Goal: Task Accomplishment & Management: Manage account settings

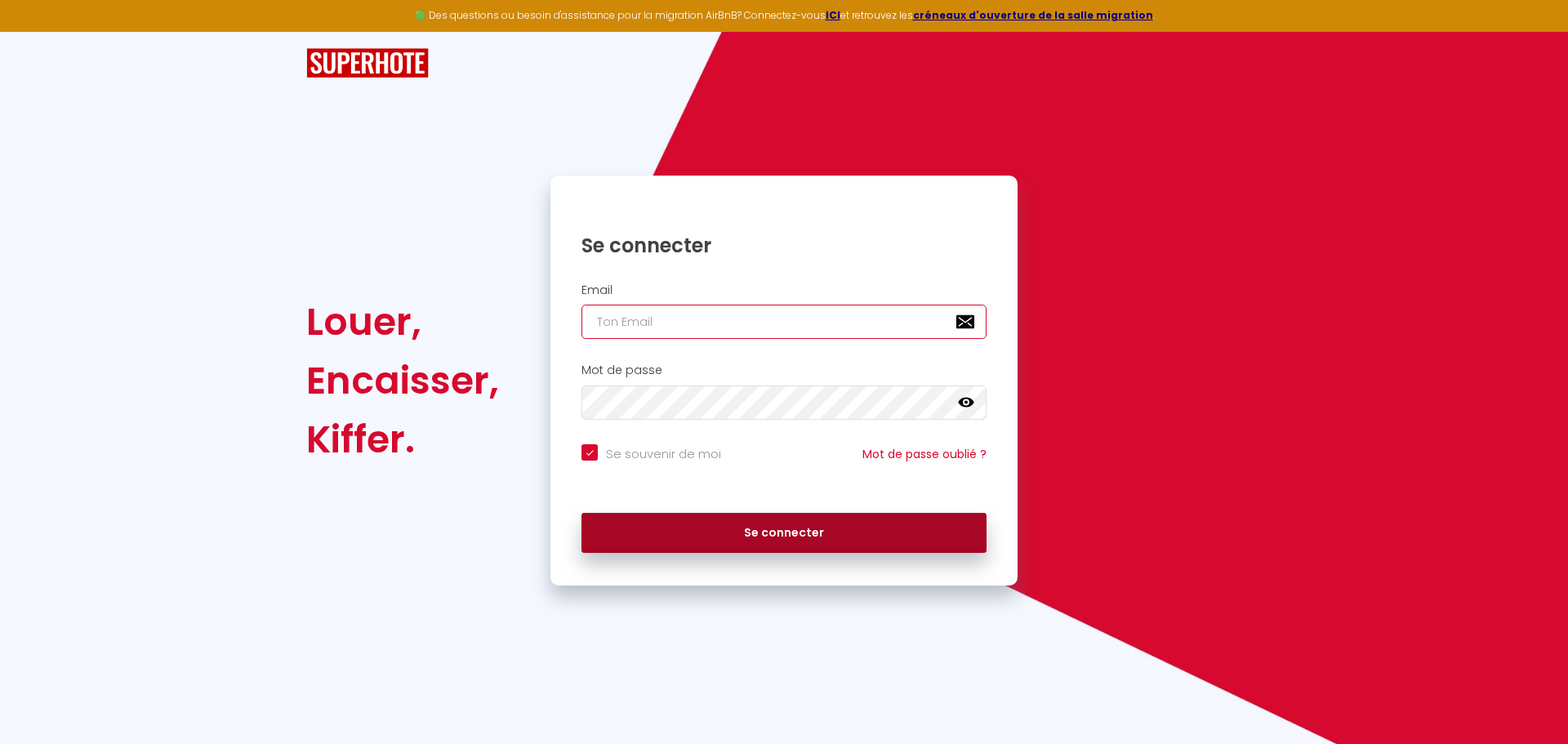
type input "[PERSON_NAME][EMAIL_ADDRESS][DOMAIN_NAME]"
click at [716, 523] on button "Se connecter" at bounding box center [784, 533] width 405 height 41
checkbox input "true"
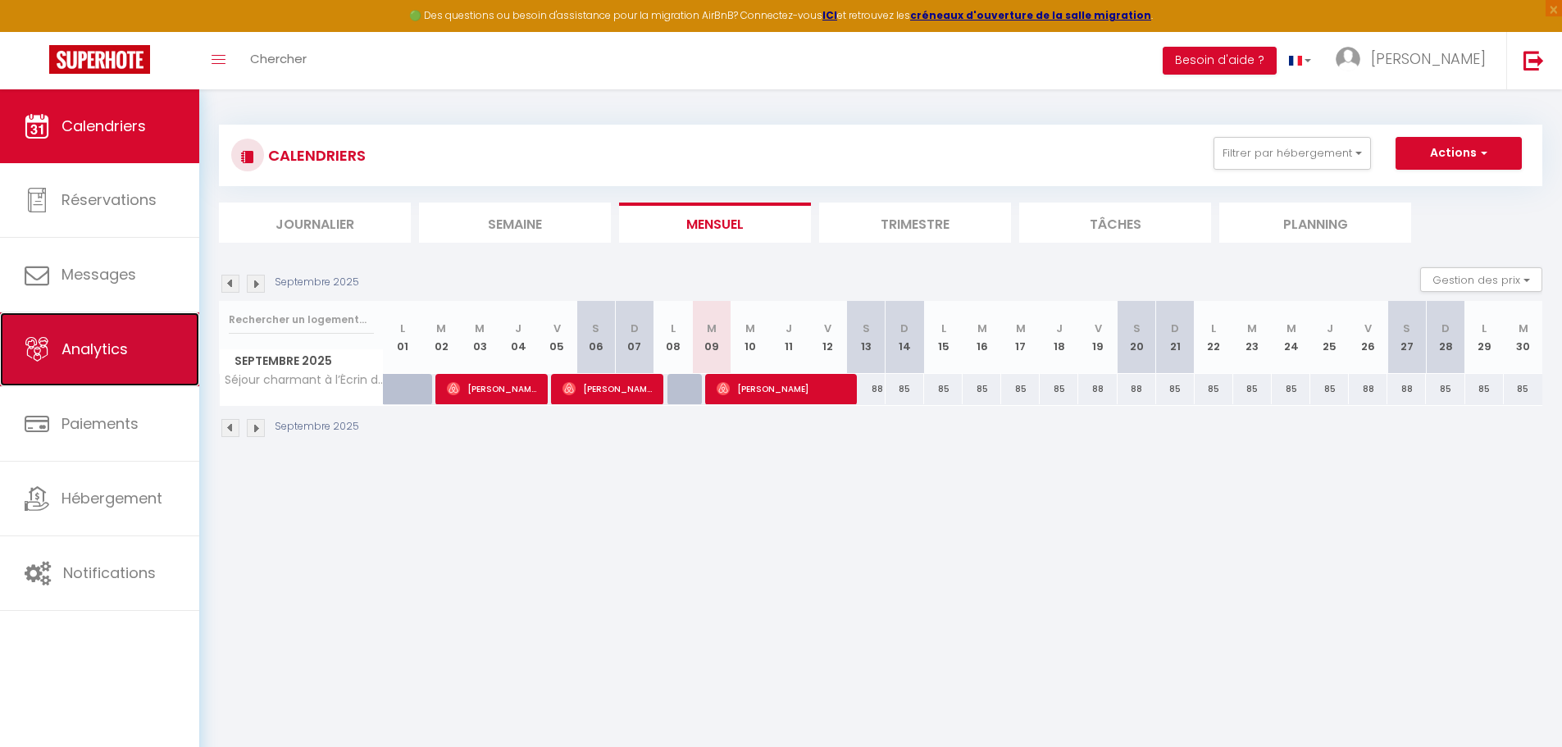
click at [99, 317] on link "Analytics" at bounding box center [99, 349] width 199 height 74
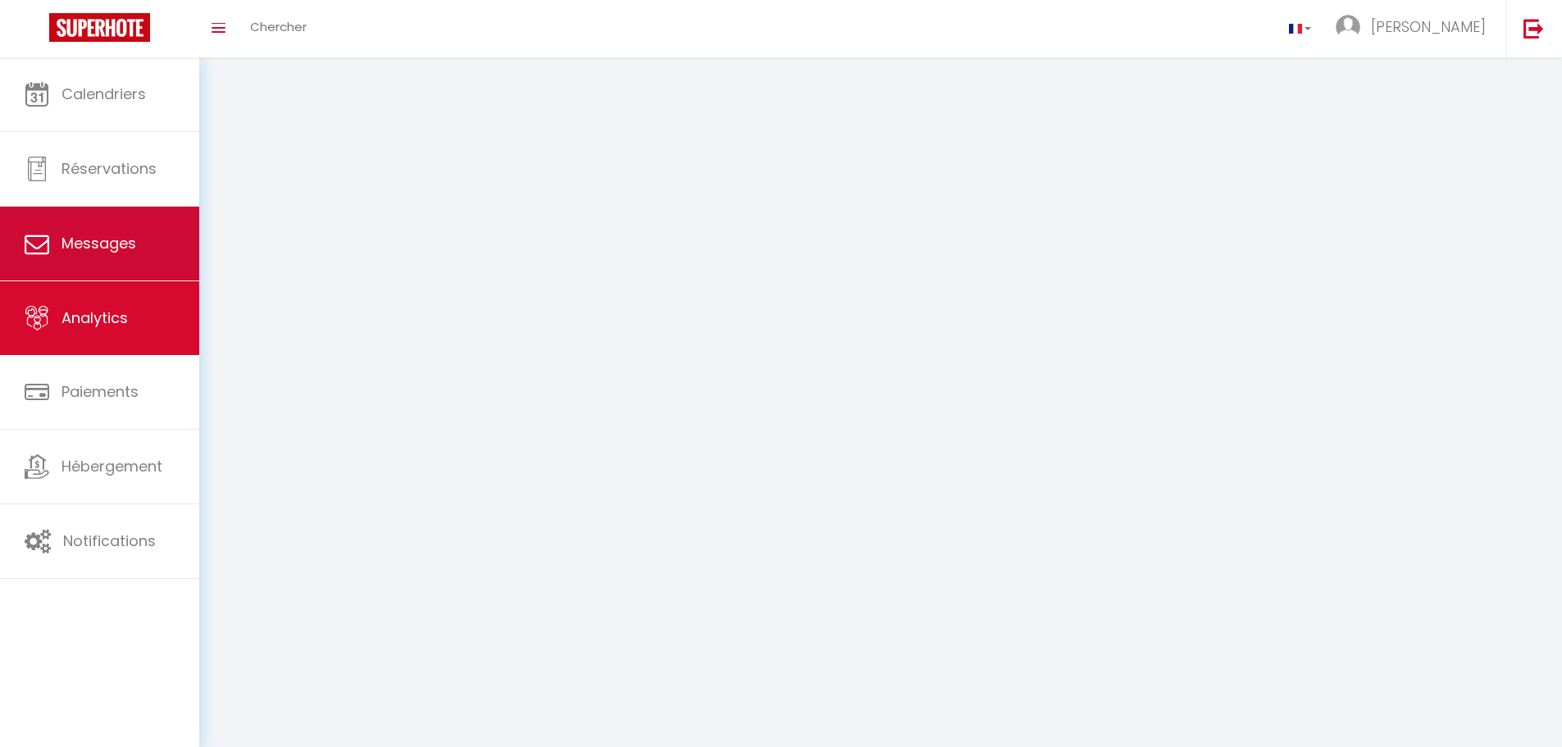
select select "2025"
select select "9"
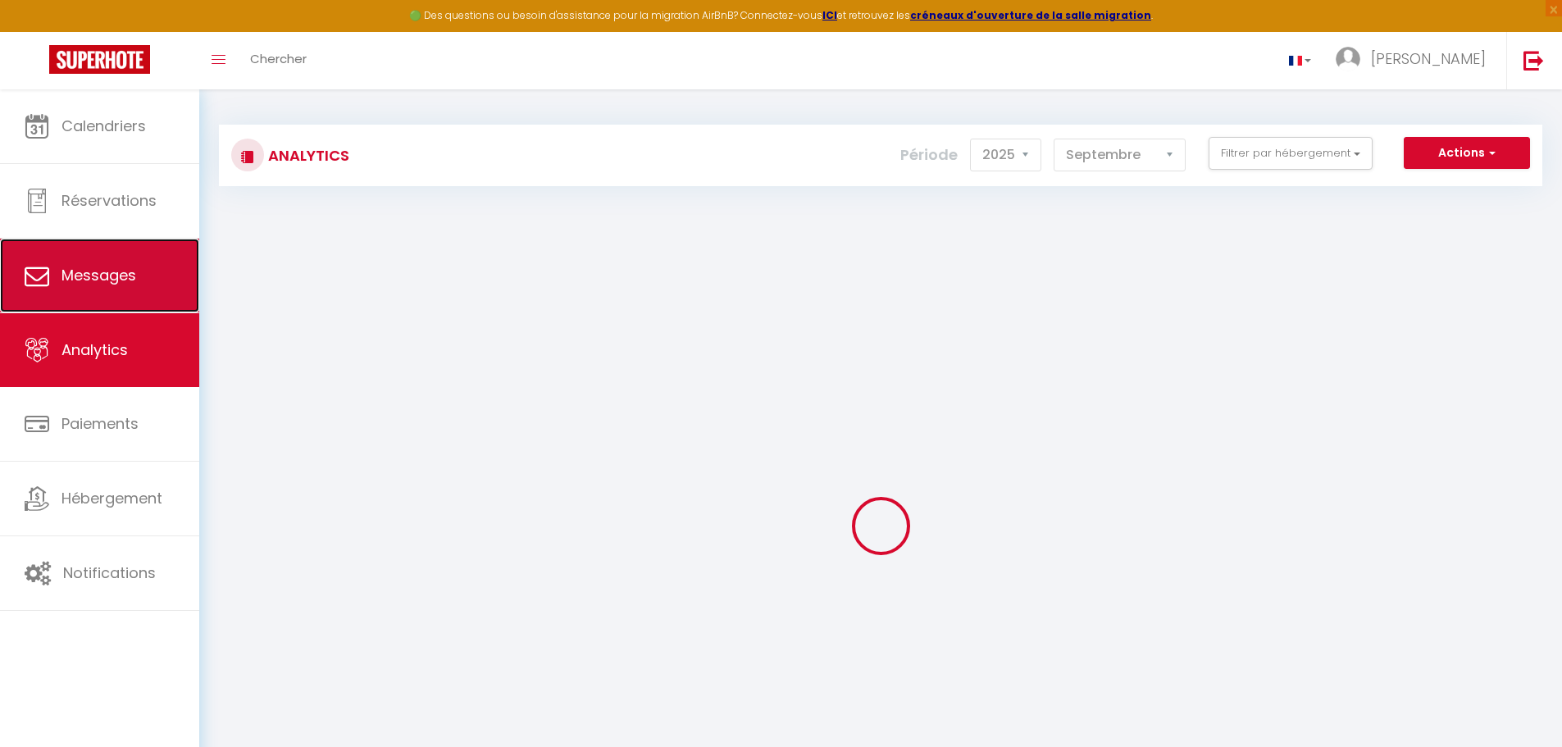
click at [98, 289] on link "Messages" at bounding box center [99, 276] width 199 height 74
select select "message"
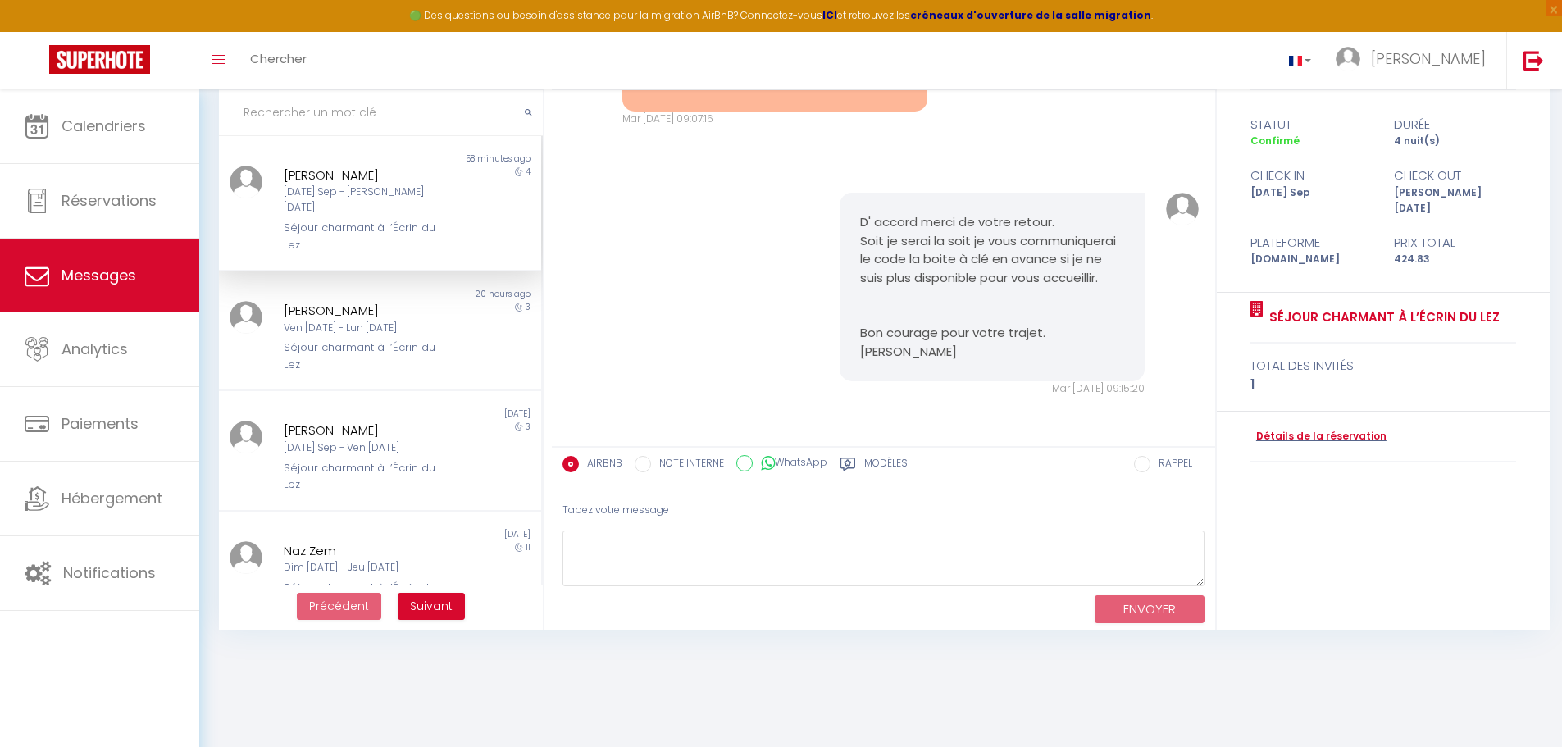
scroll to position [89, 0]
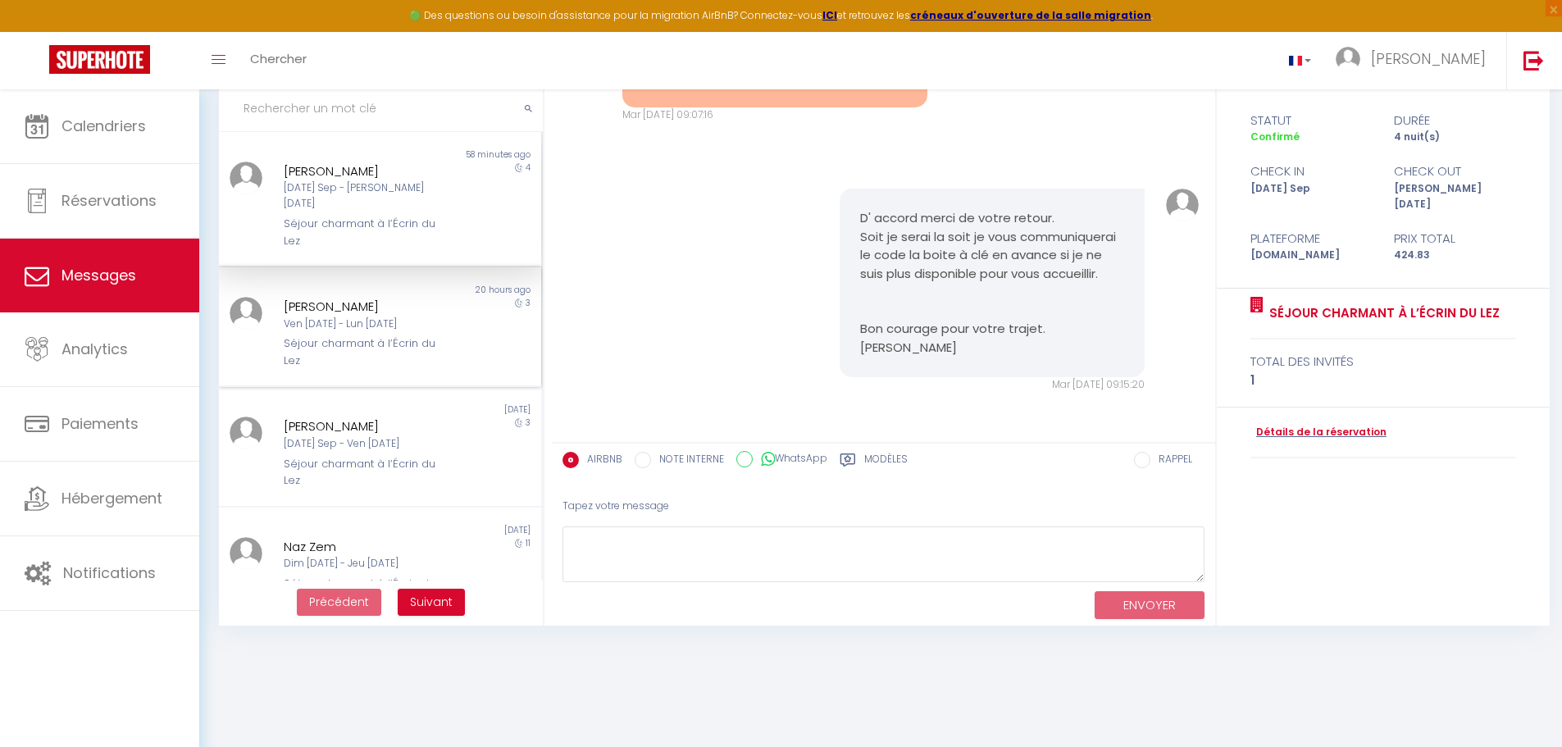
click at [284, 335] on div "Séjour charmant à l’Écrin du Lez" at bounding box center [367, 352] width 166 height 34
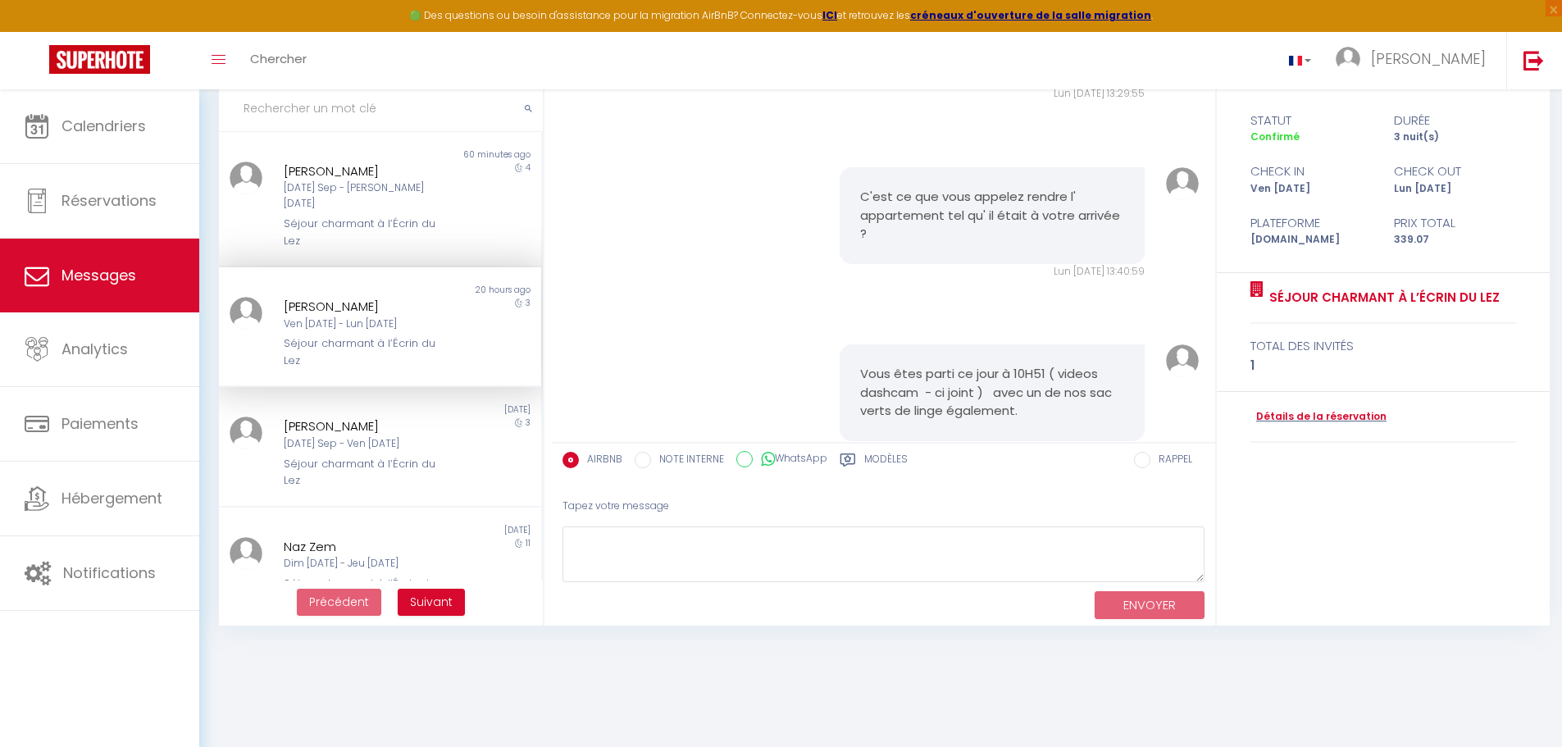
scroll to position [1471, 0]
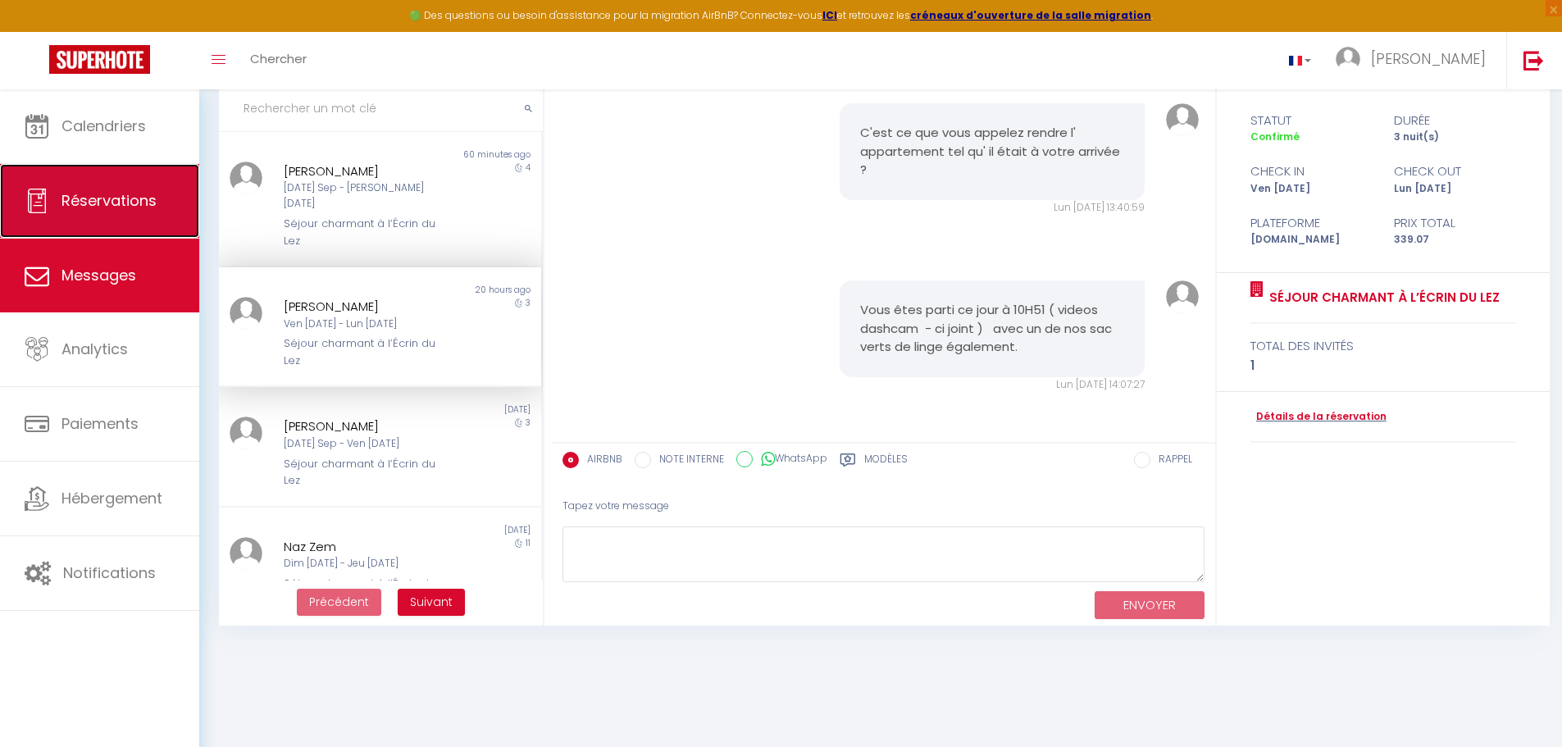
click at [107, 190] on span "Réservations" at bounding box center [108, 200] width 95 height 20
select select "not_cancelled"
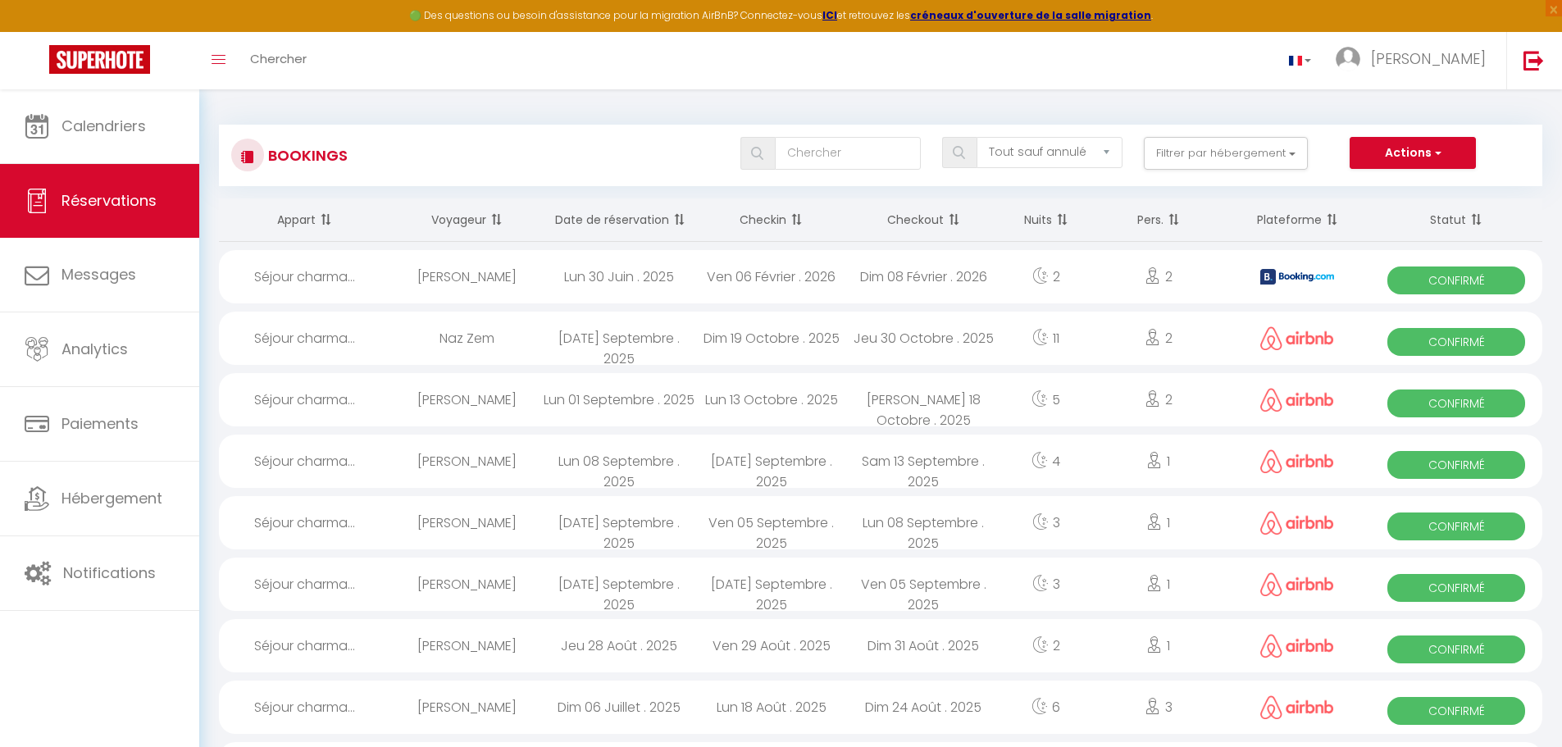
click at [779, 221] on th "Checkin" at bounding box center [771, 219] width 152 height 43
click at [798, 221] on span at bounding box center [794, 219] width 16 height 33
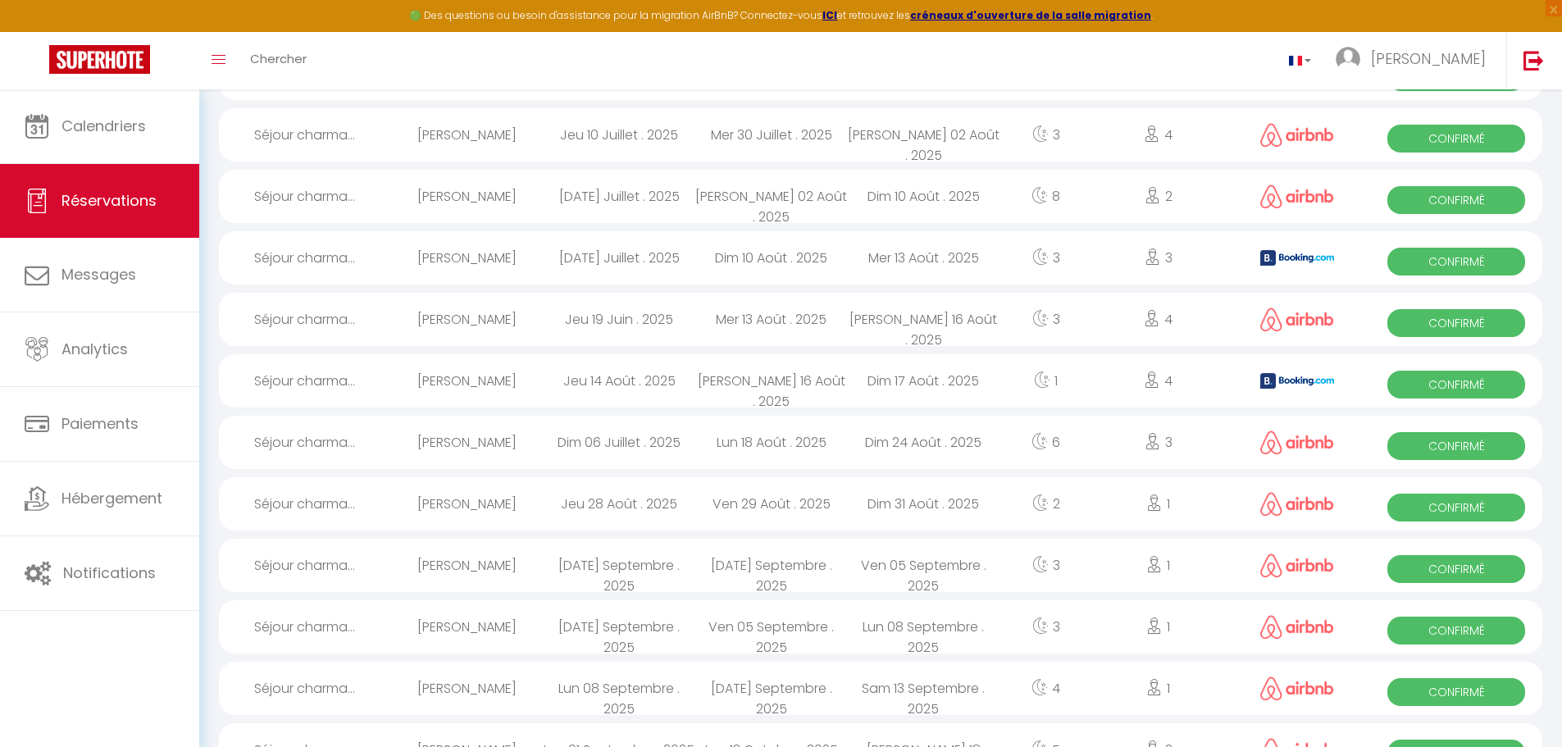
scroll to position [574, 0]
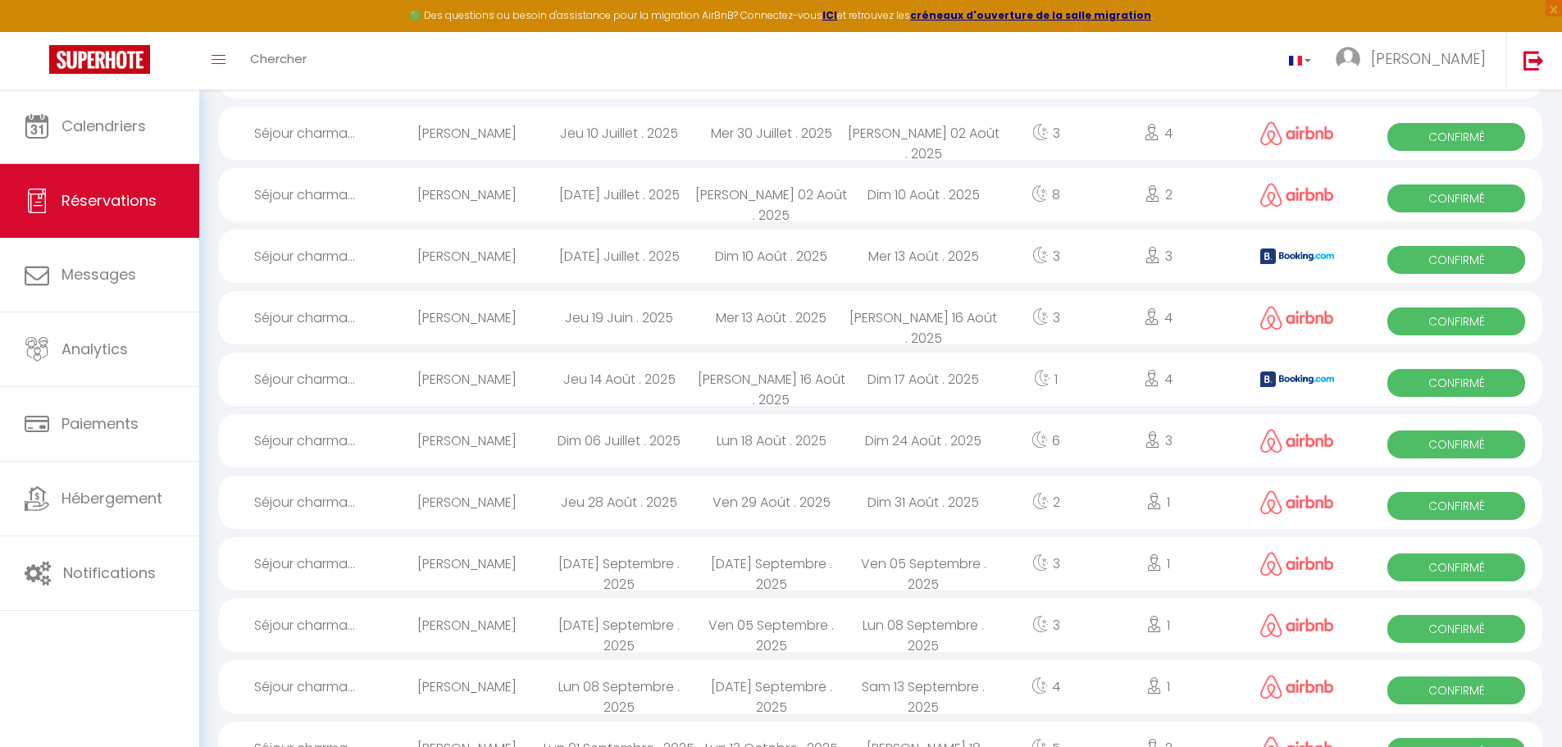
click at [752, 680] on div "[DATE] Septembre . 2025" at bounding box center [771, 686] width 152 height 53
select select "OK"
select select "0"
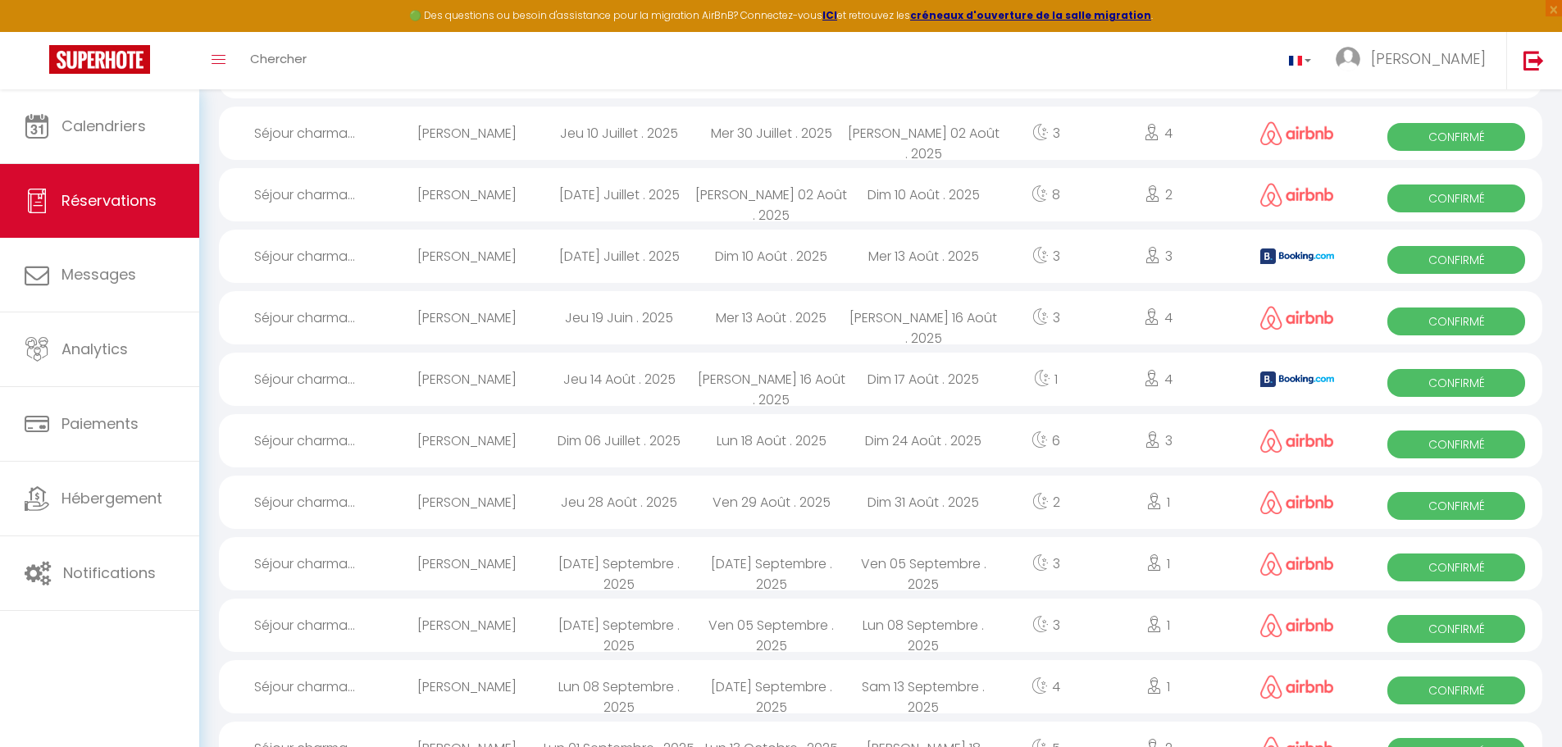
select select "1"
select select
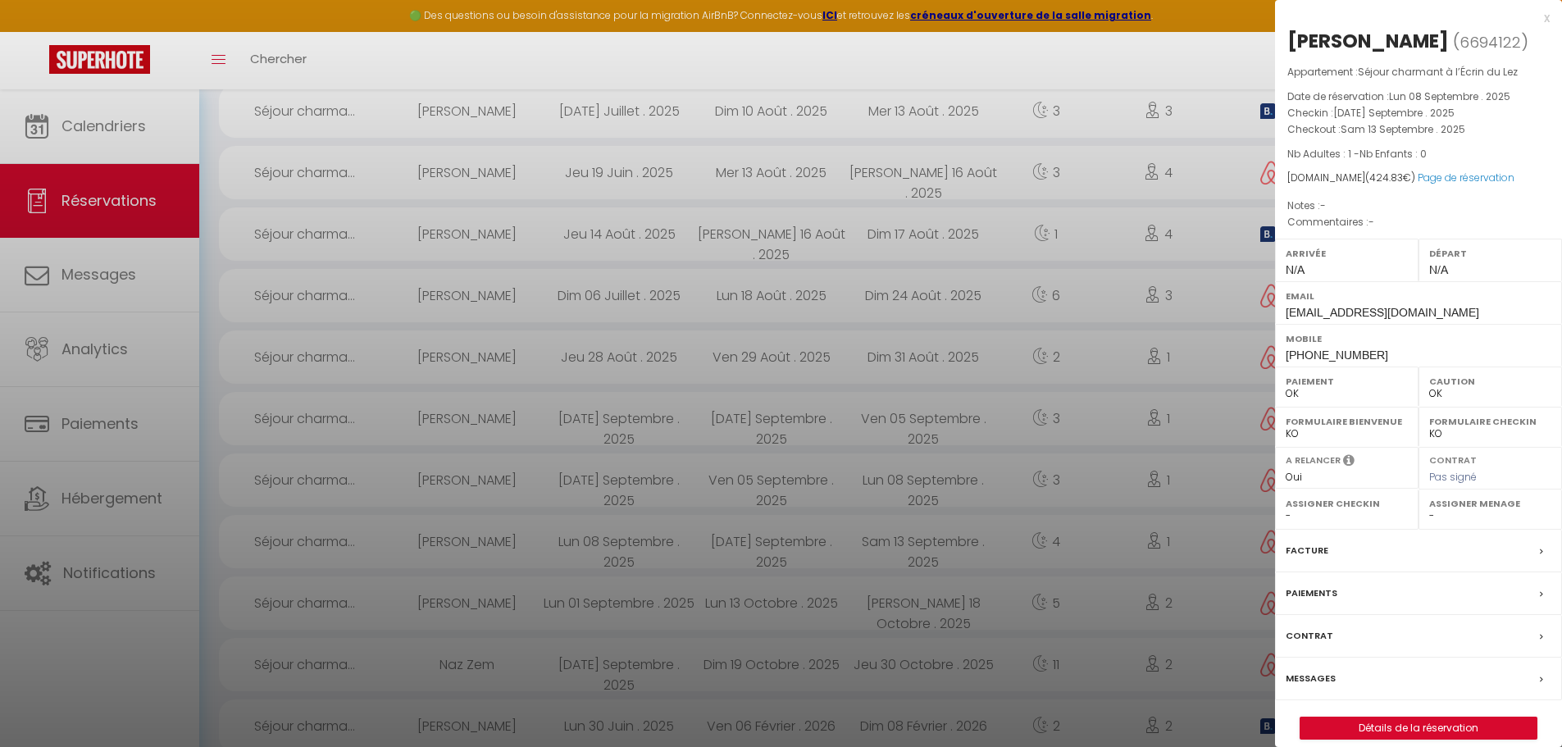
scroll to position [738, 0]
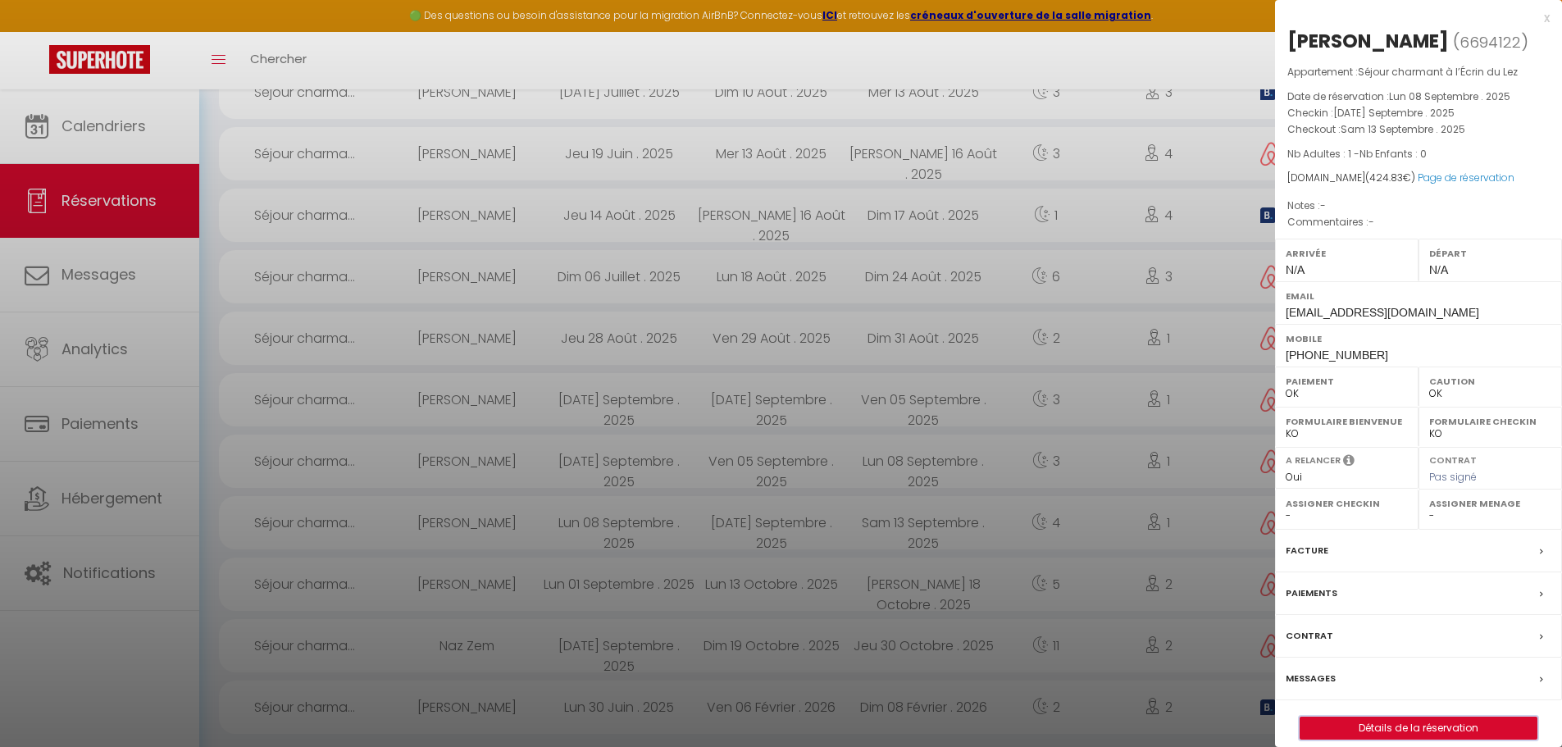
click at [1416, 739] on button "Détails de la réservation" at bounding box center [1418, 727] width 238 height 23
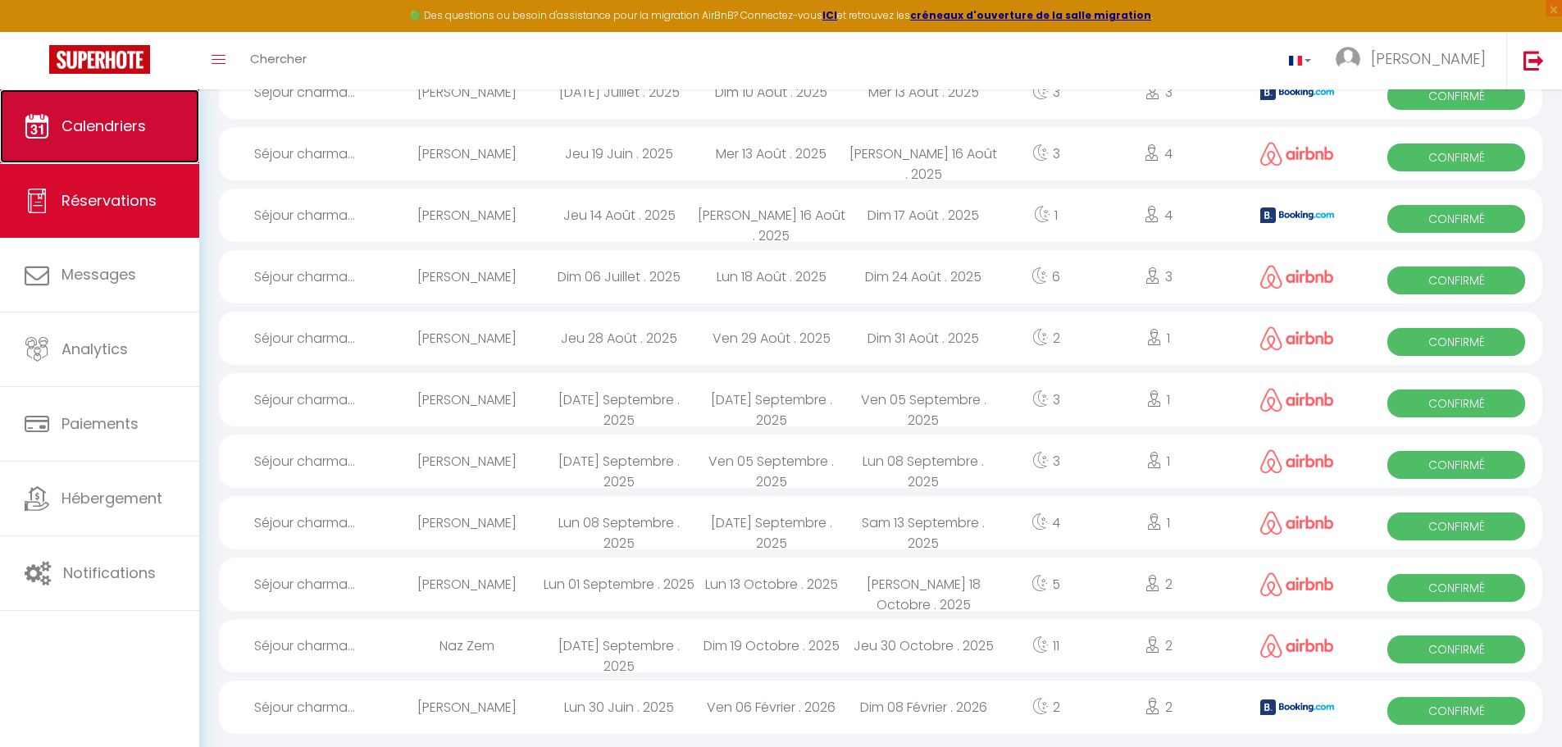
click at [89, 139] on link "Calendriers" at bounding box center [99, 126] width 199 height 74
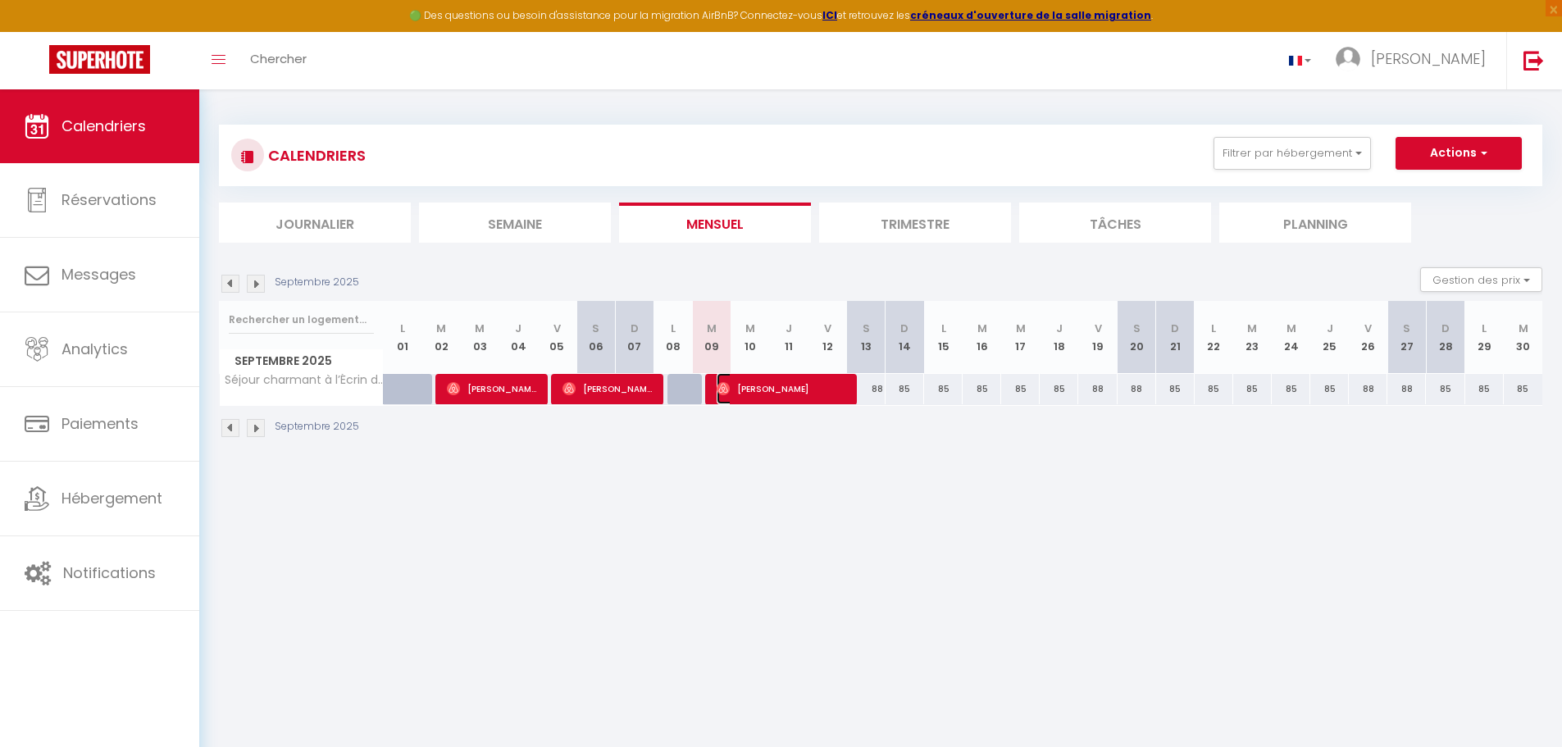
click at [782, 395] on span "[PERSON_NAME]" at bounding box center [780, 388] width 129 height 31
select select "OK"
select select "0"
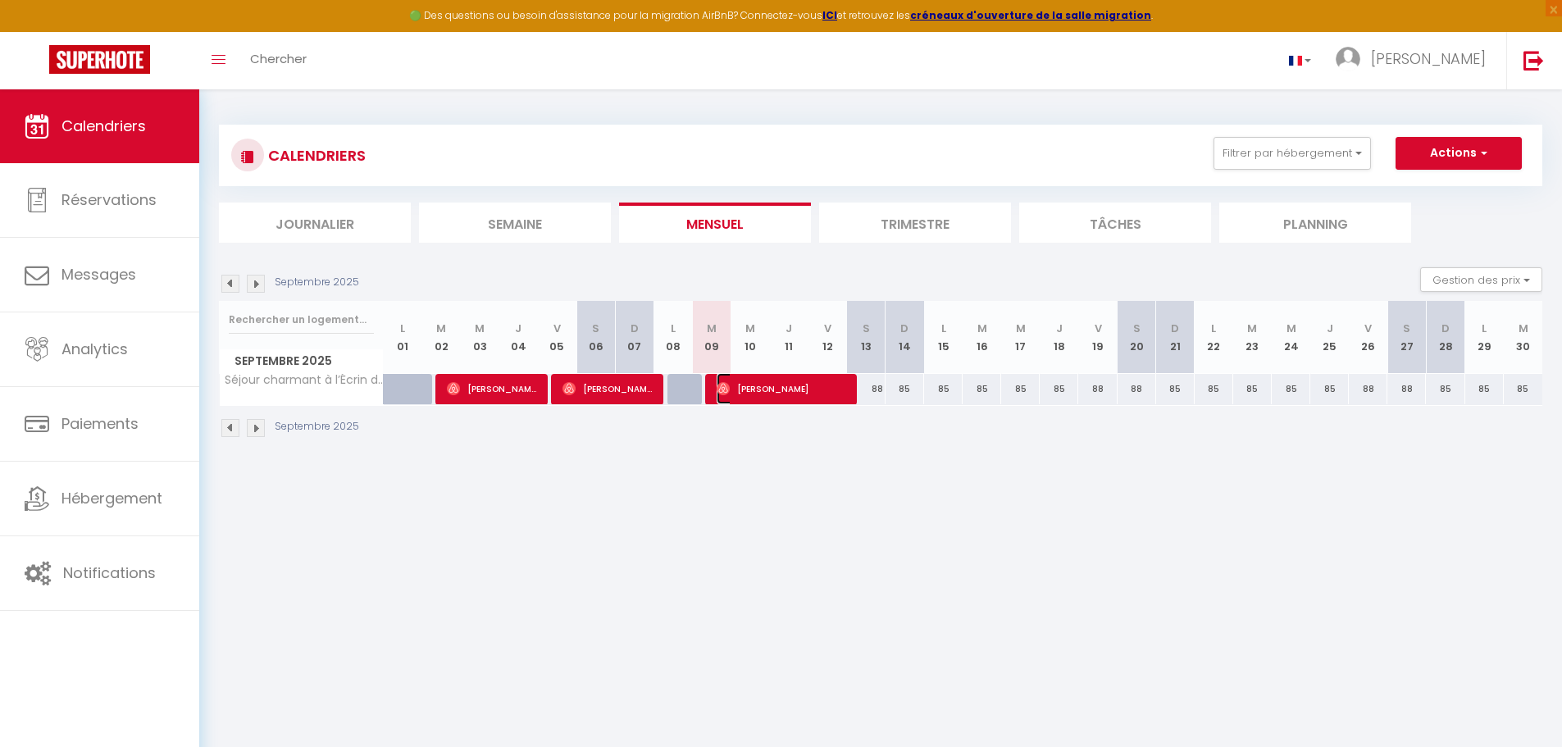
select select "1"
select select
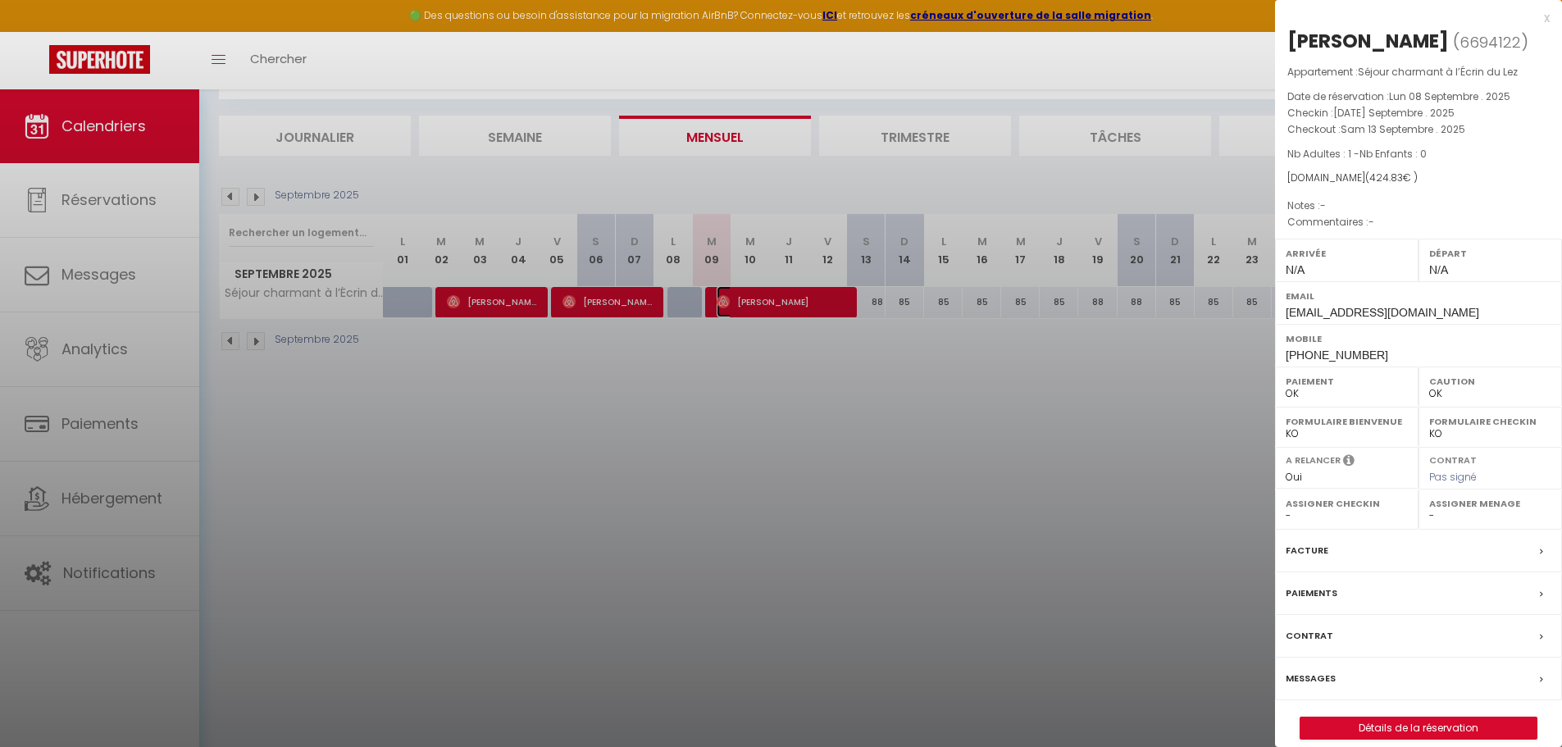
scroll to position [89, 0]
click at [1325, 559] on label "Facture" at bounding box center [1306, 550] width 43 height 17
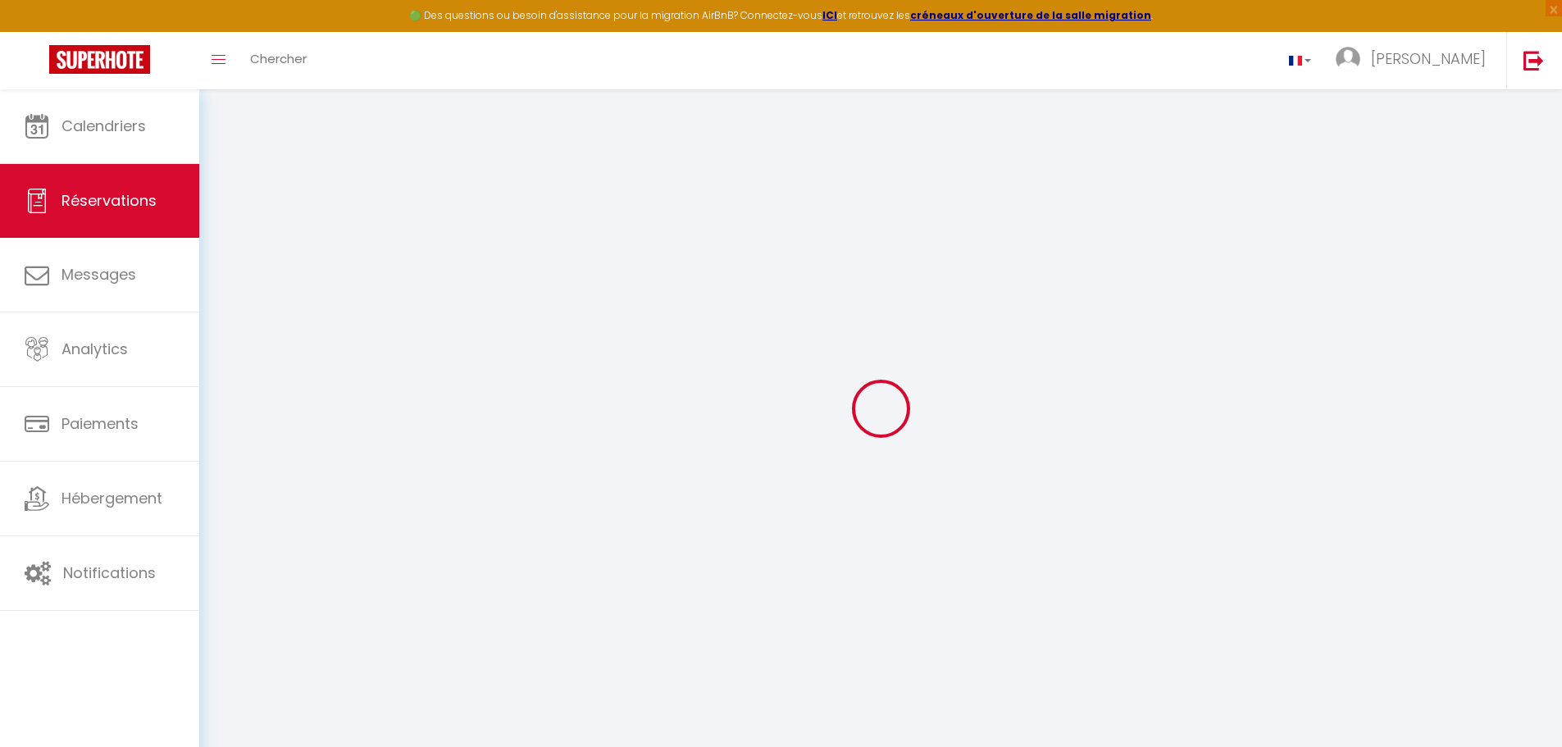
select select "cleaning"
select select "taxes"
select select
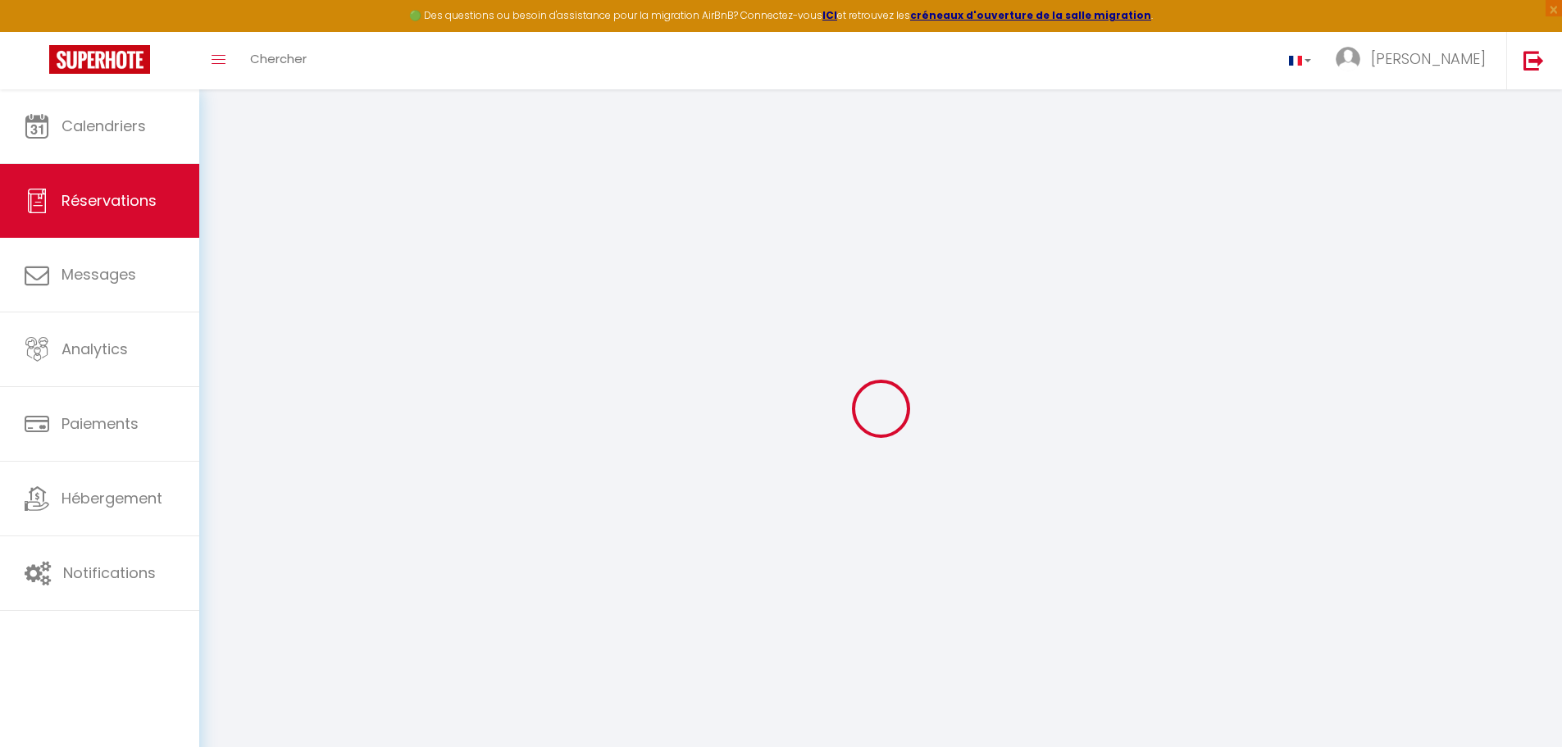
checkbox input "false"
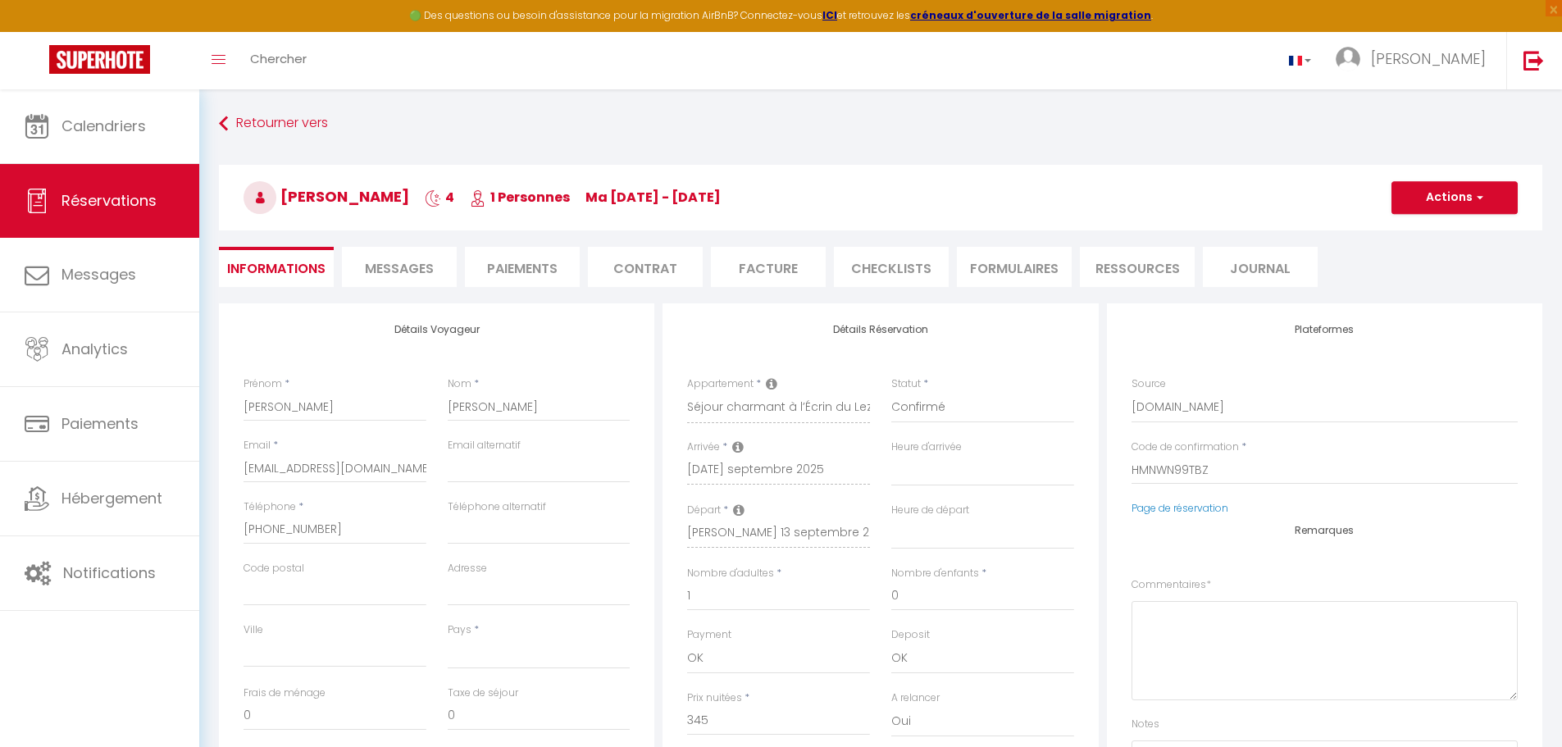
select select
checkbox input "false"
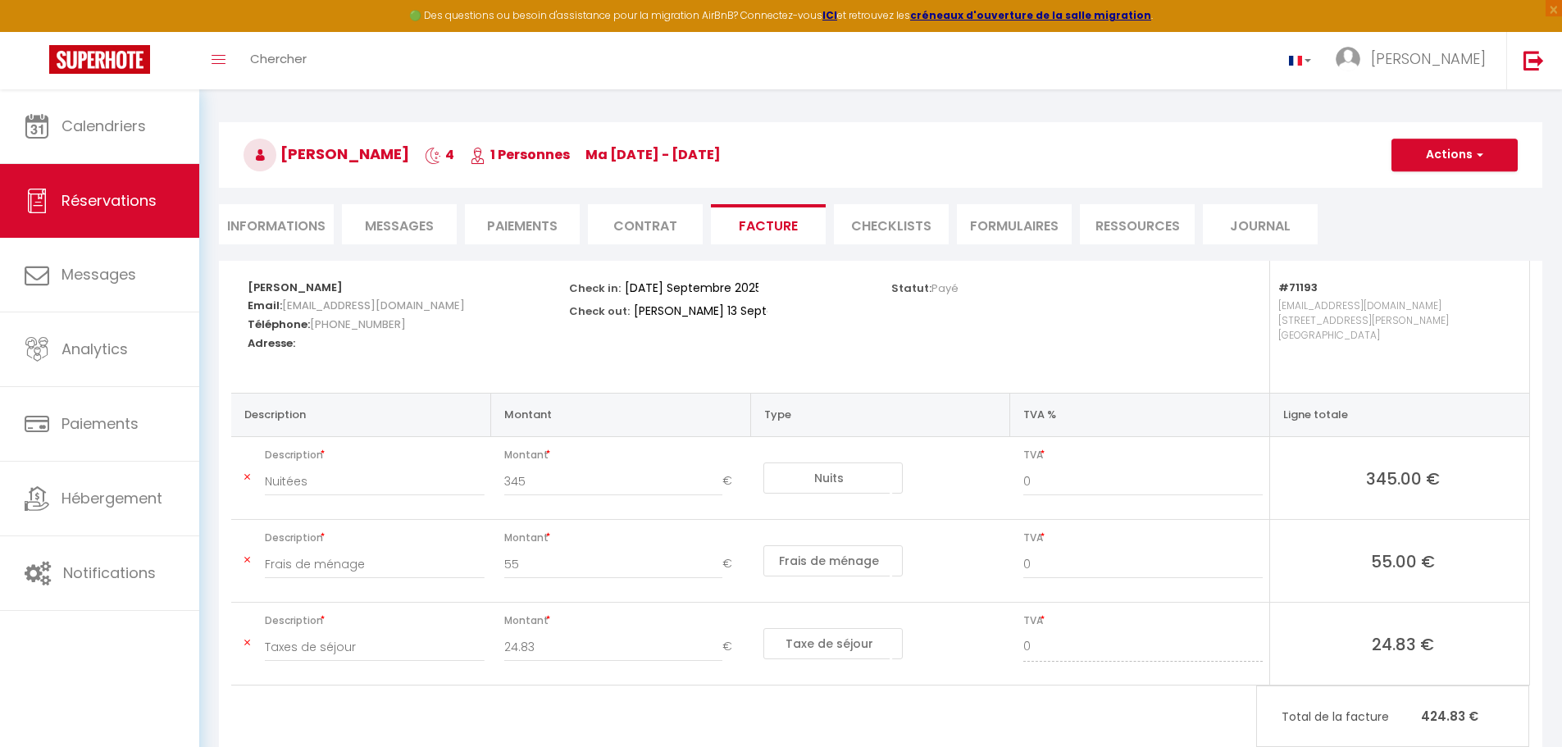
scroll to position [82, 0]
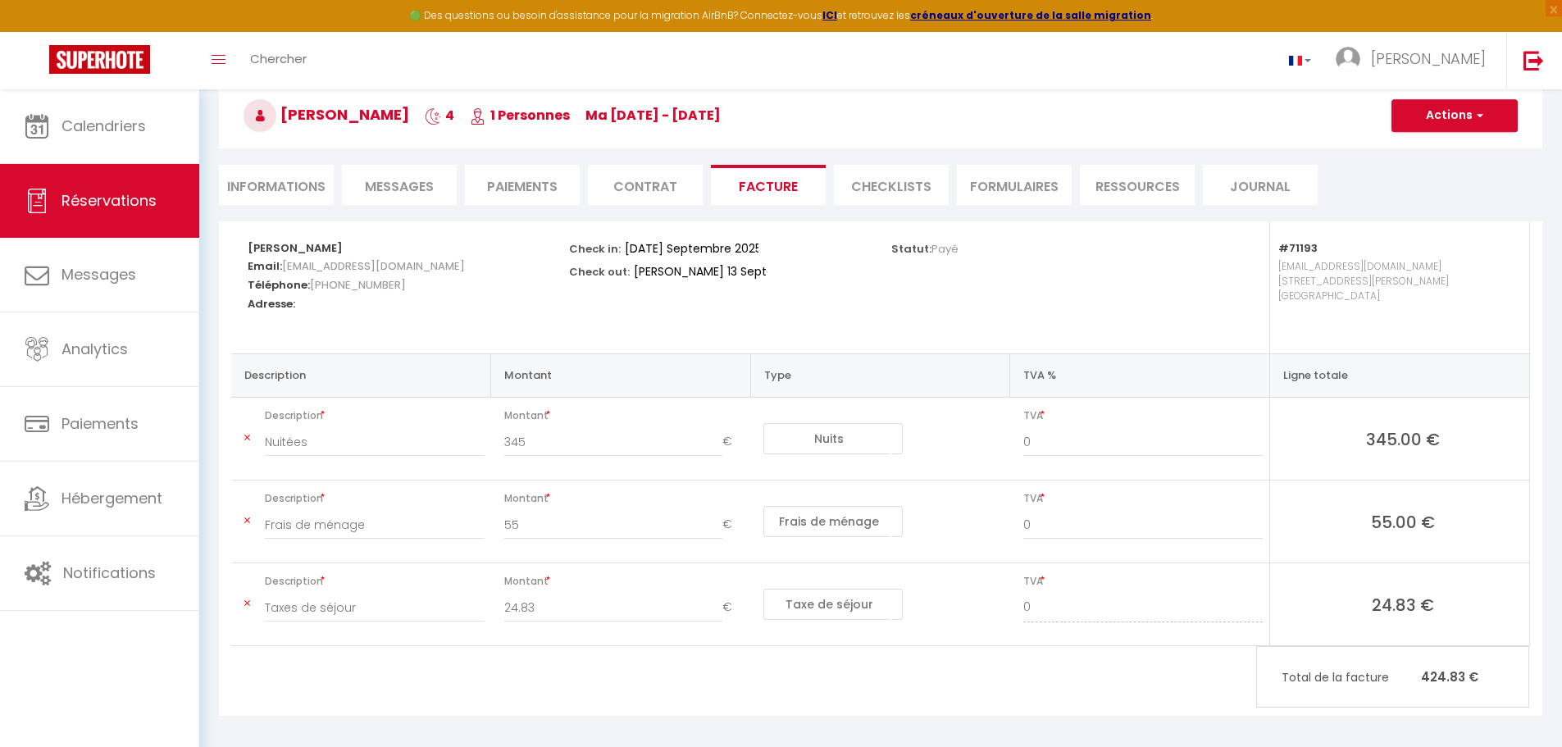
click at [483, 191] on li "Paiements" at bounding box center [522, 185] width 115 height 40
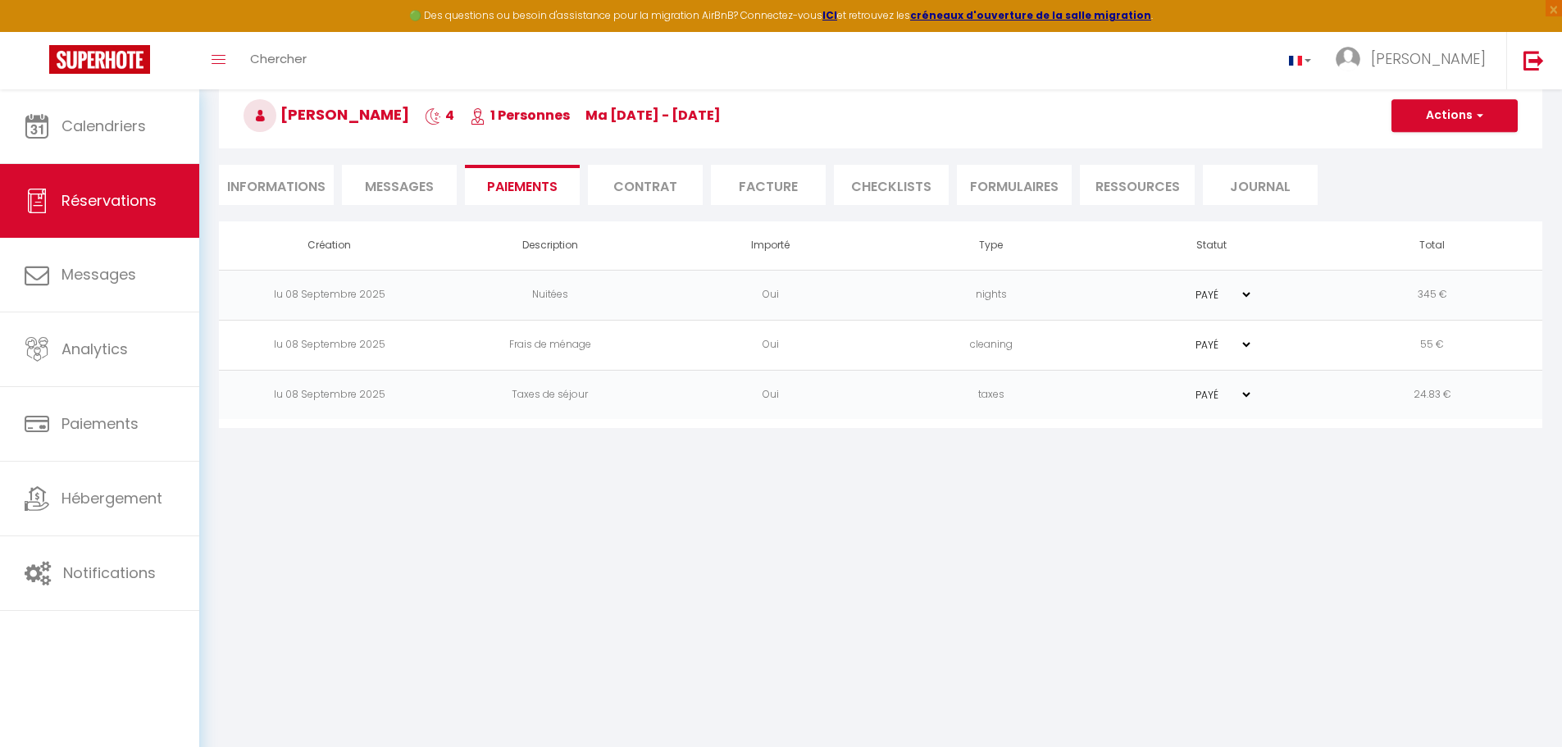
click at [1246, 297] on select "PAYÉ EN ATTENTE" at bounding box center [1212, 295] width 82 height 16
click at [1244, 294] on select "PAYÉ EN ATTENTE" at bounding box center [1212, 295] width 82 height 16
click at [275, 190] on li "Informations" at bounding box center [276, 185] width 115 height 40
select select
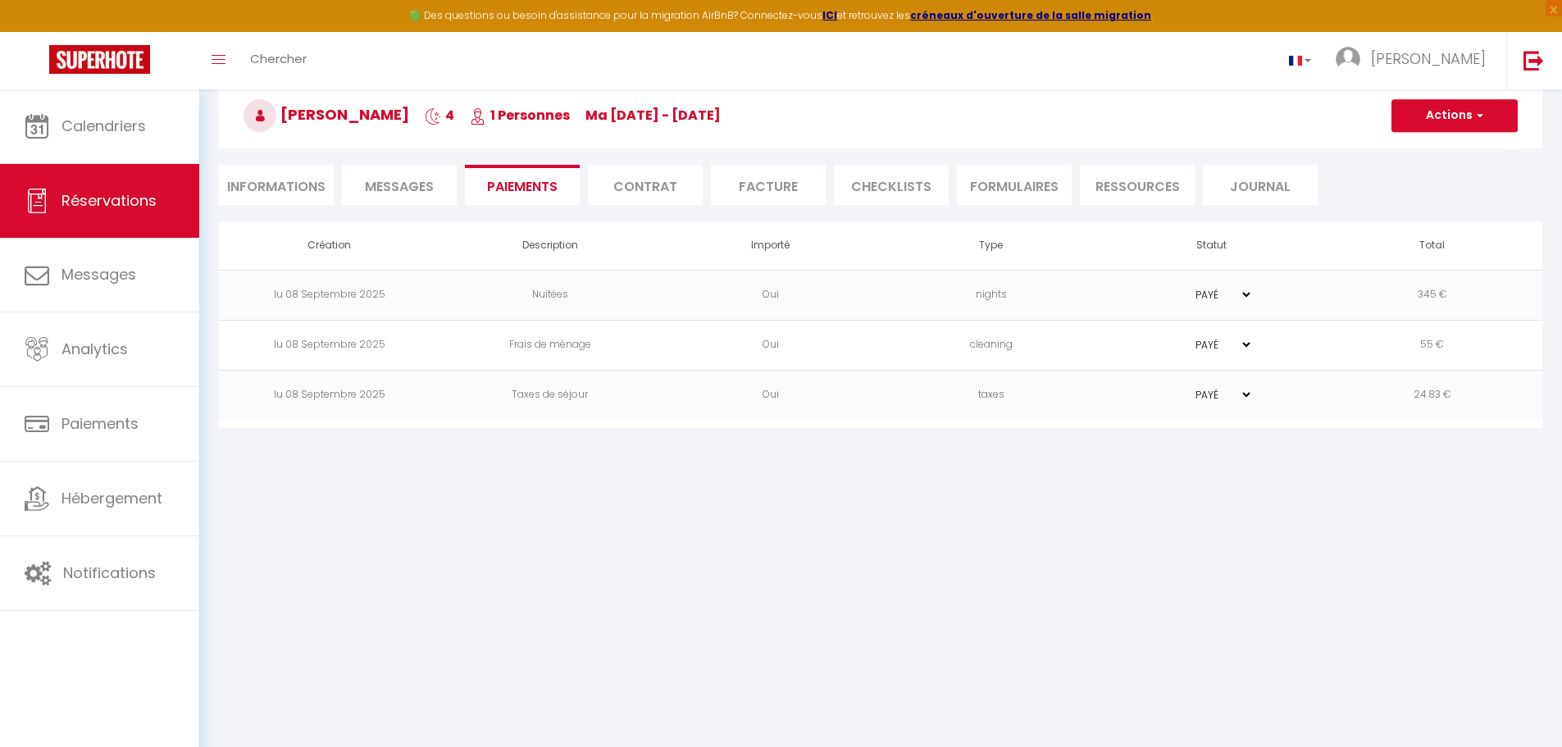
select select
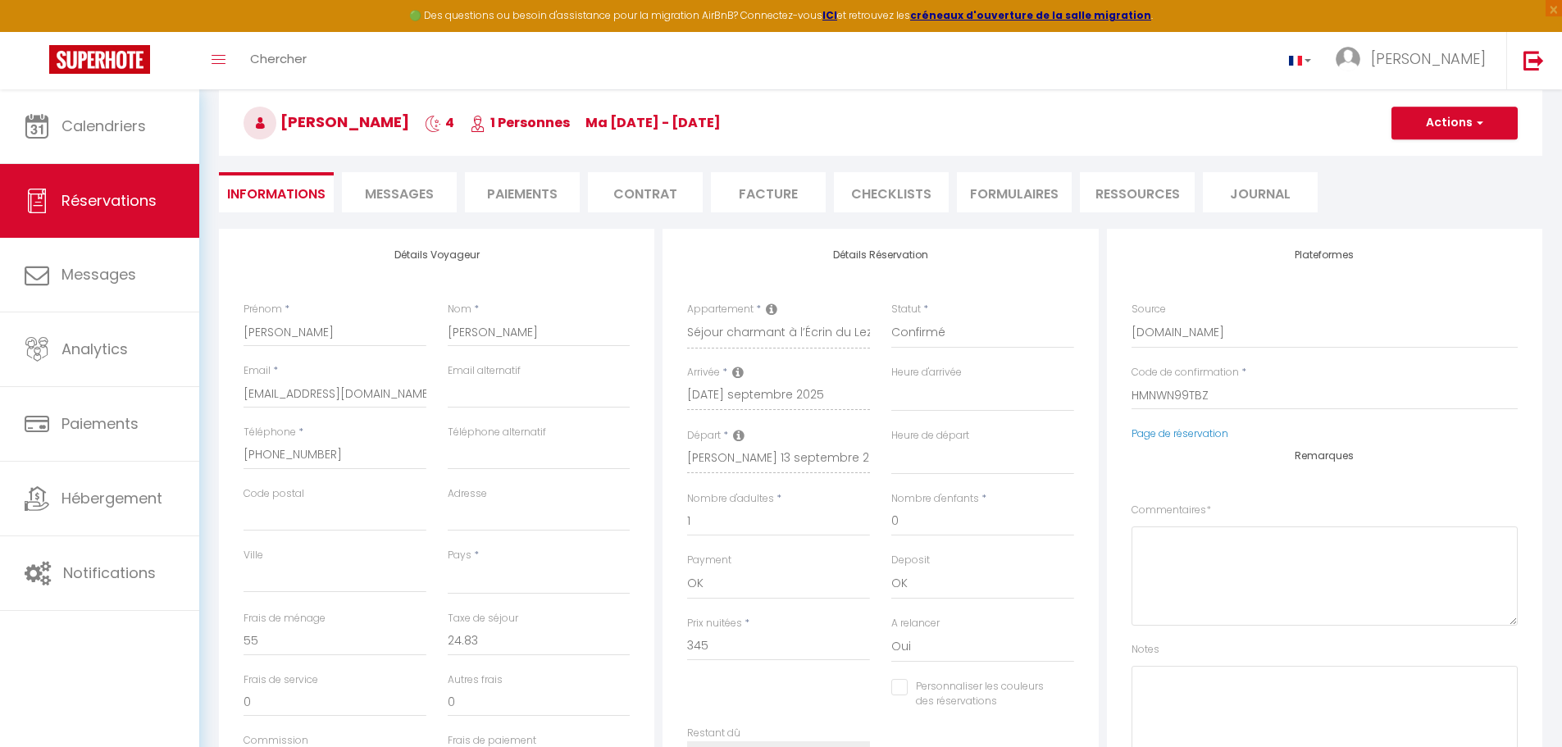
scroll to position [70, 0]
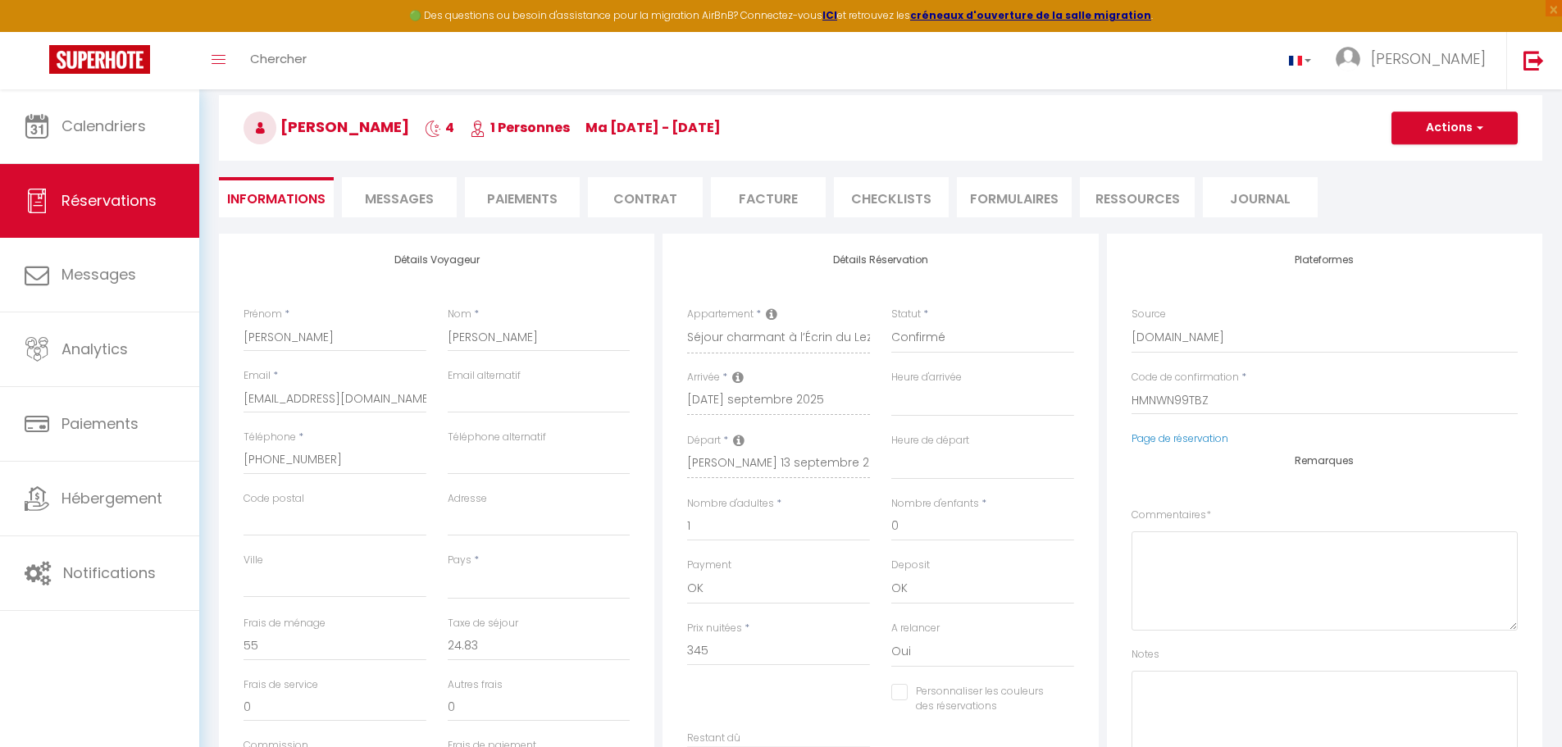
click at [393, 198] on span "Messages" at bounding box center [399, 198] width 69 height 19
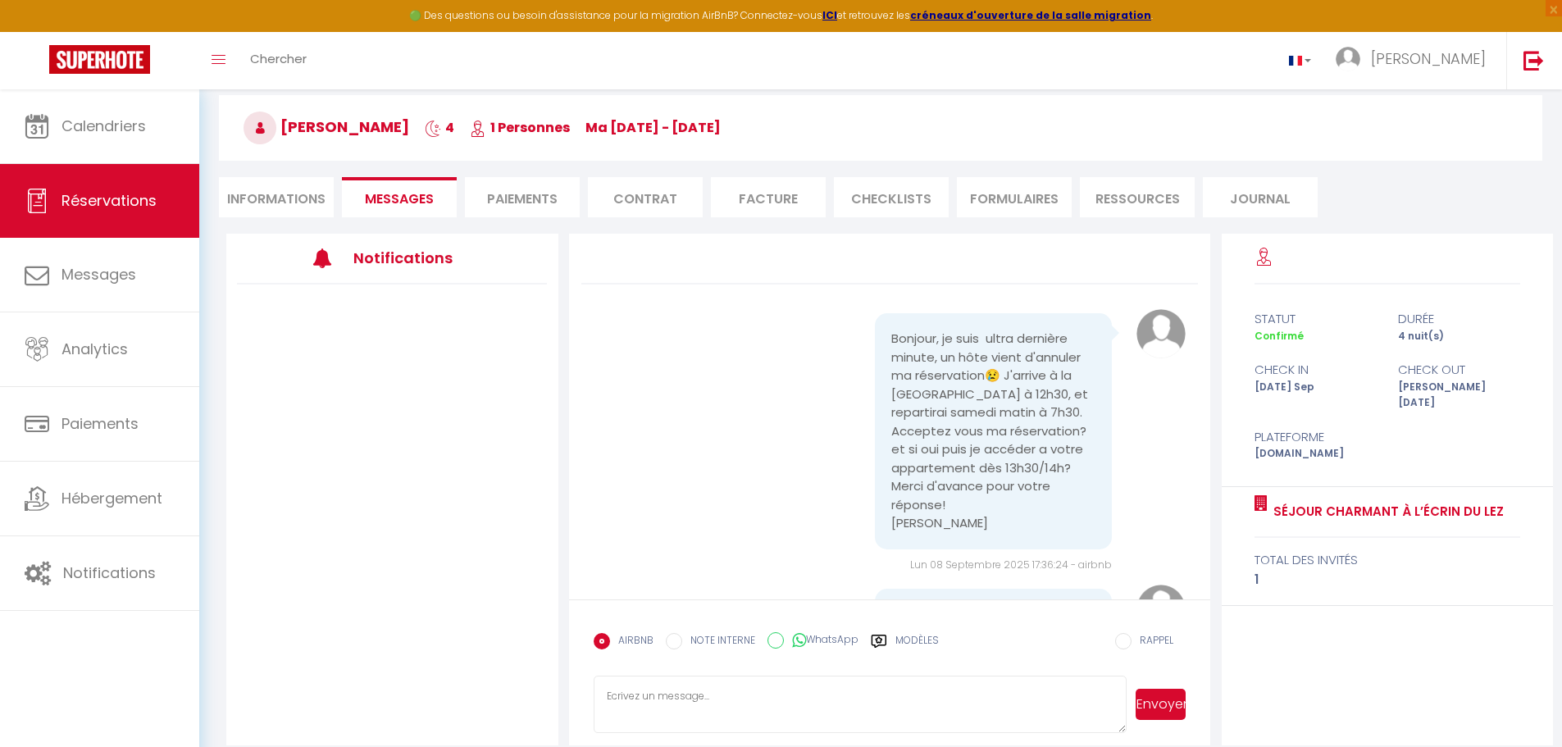
click at [536, 193] on li "Paiements" at bounding box center [522, 197] width 115 height 40
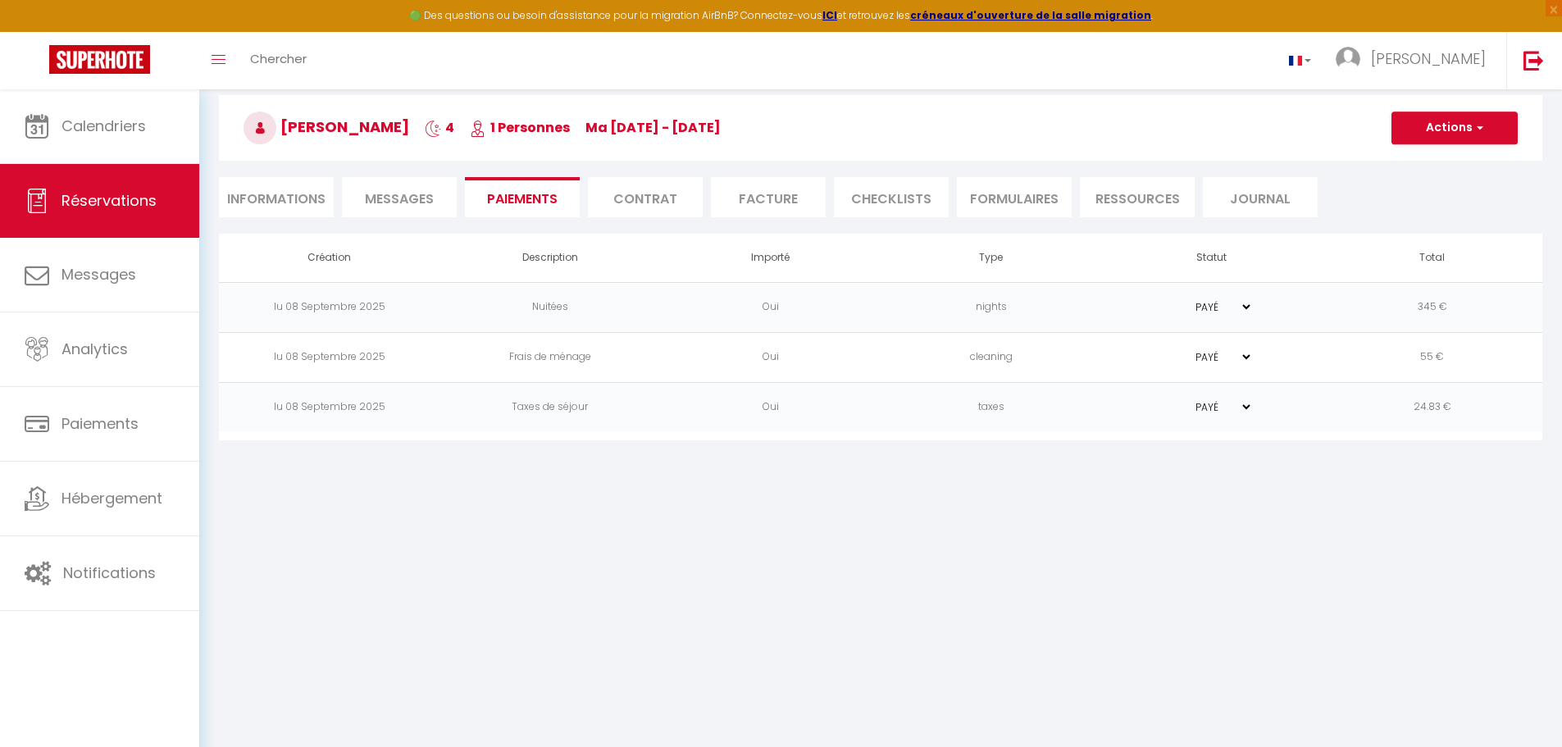
click at [647, 207] on li "Contrat" at bounding box center [645, 197] width 115 height 40
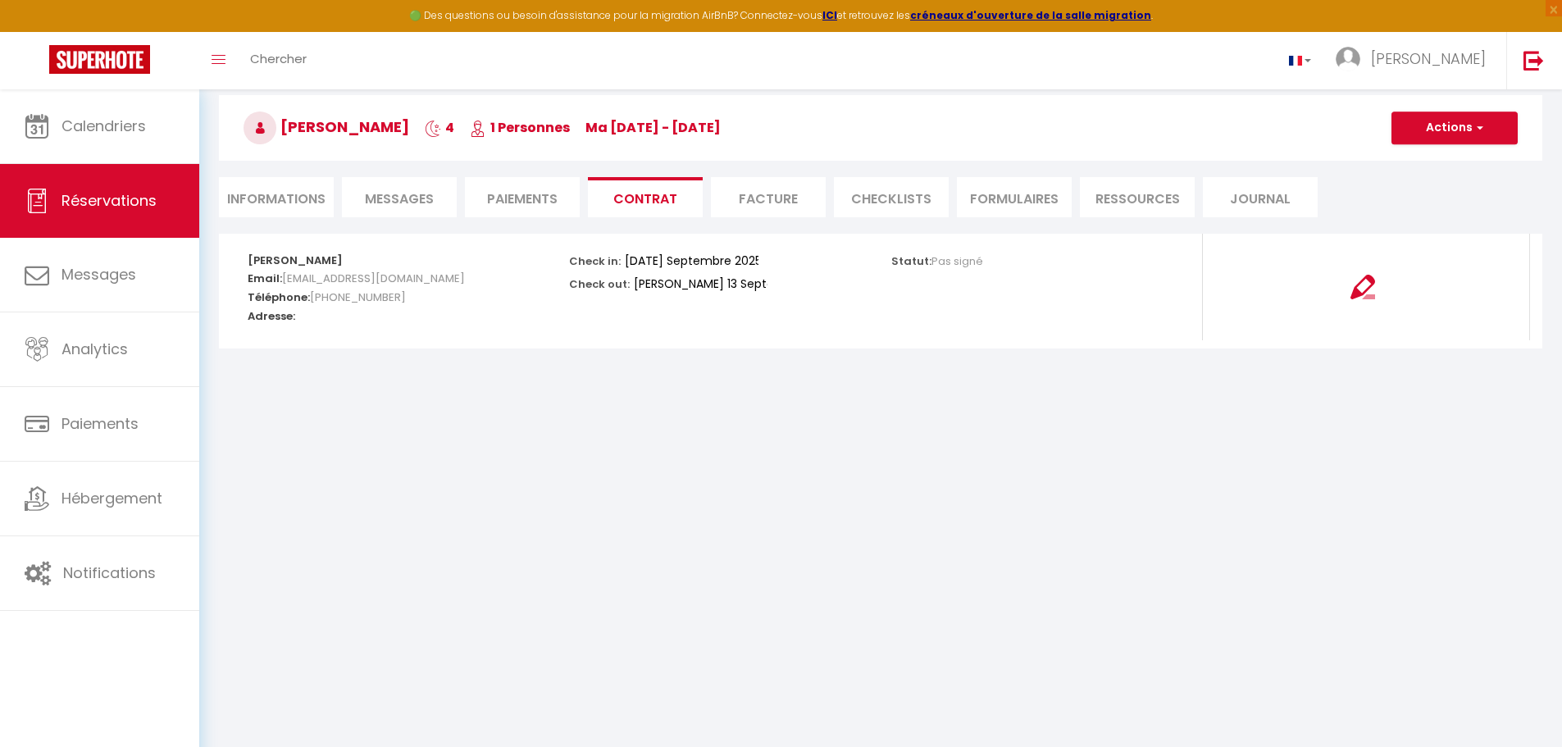
click at [771, 200] on li "Facture" at bounding box center [768, 197] width 115 height 40
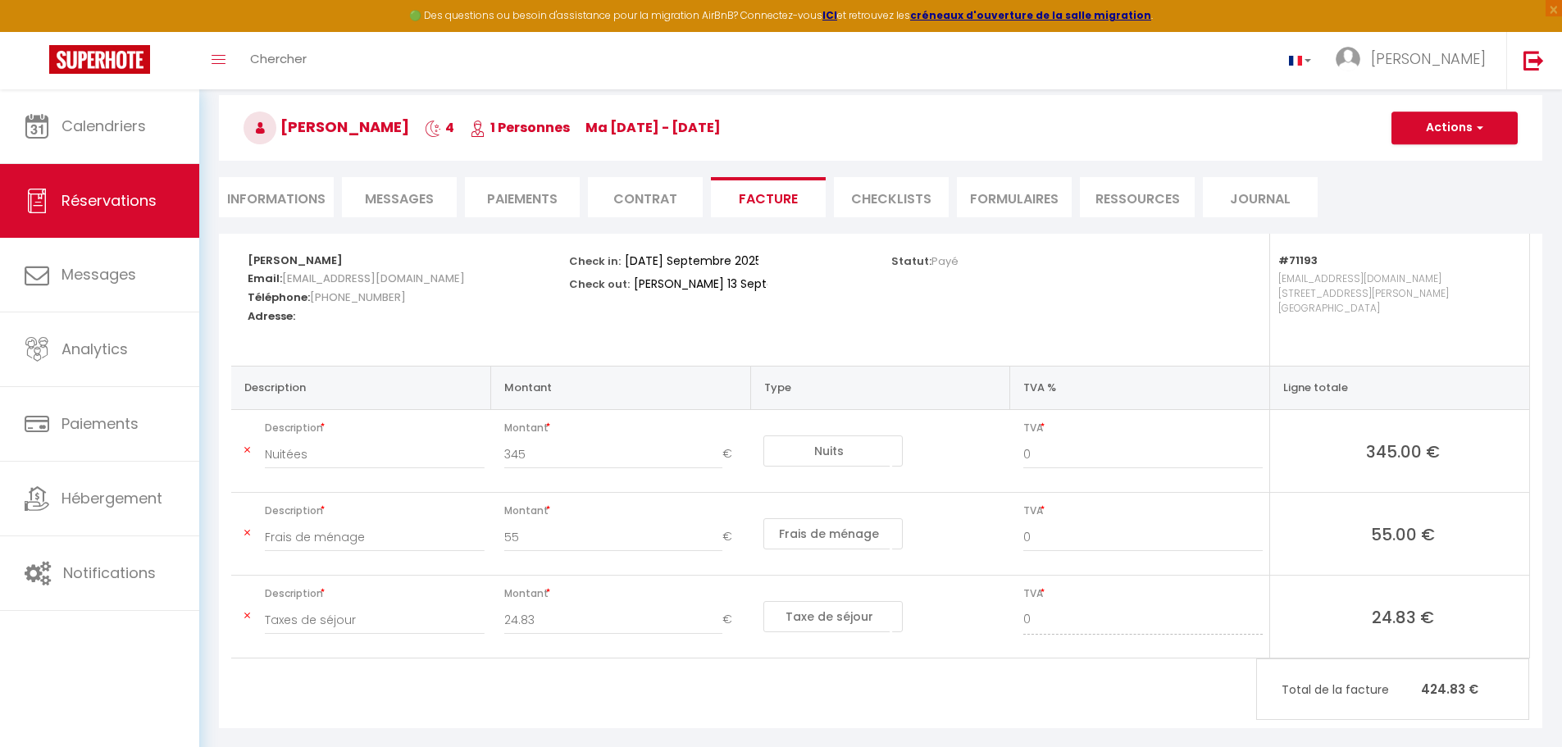
click at [879, 198] on li "CHECKLISTS" at bounding box center [891, 197] width 115 height 40
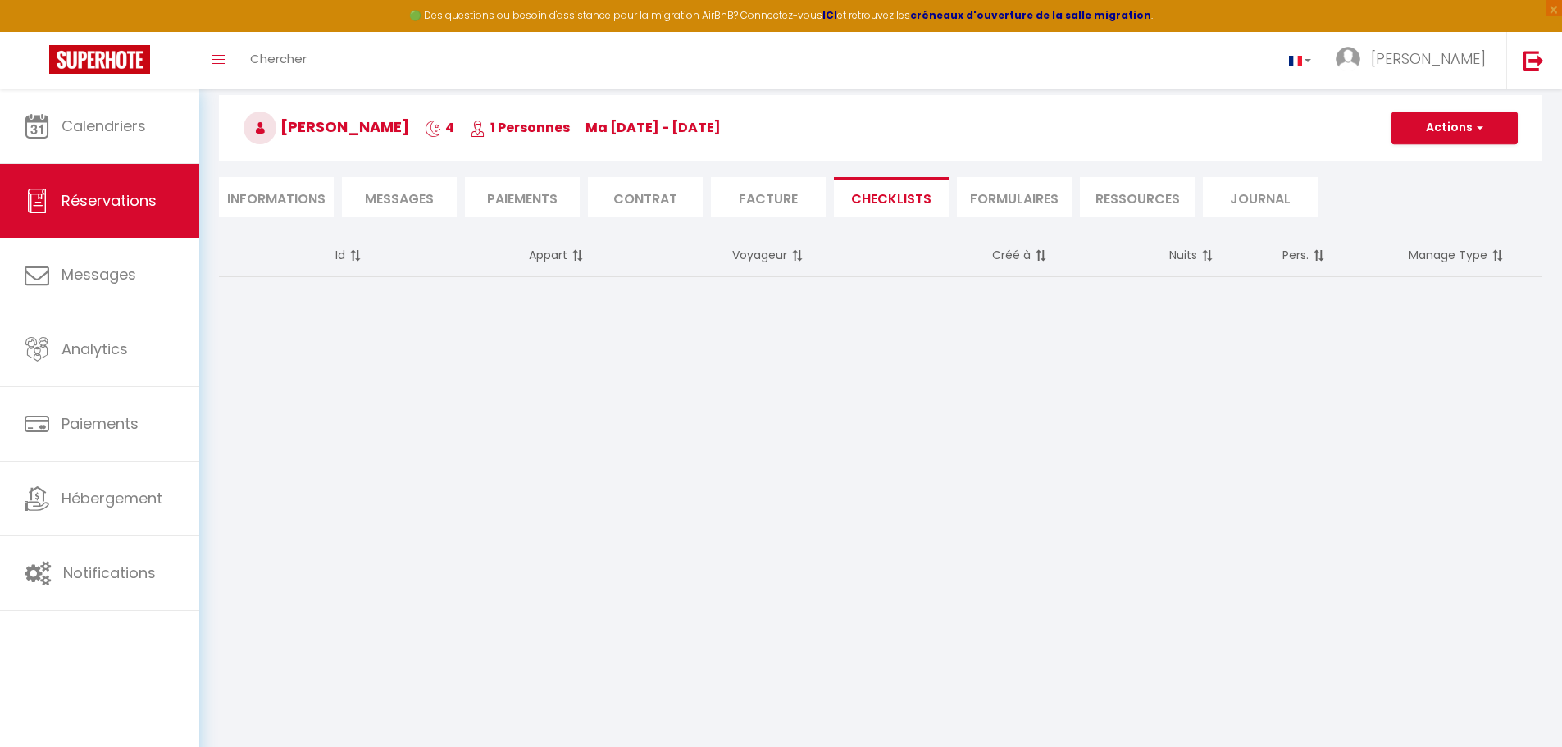
click at [1037, 213] on li "FORMULAIRES" at bounding box center [1014, 197] width 115 height 40
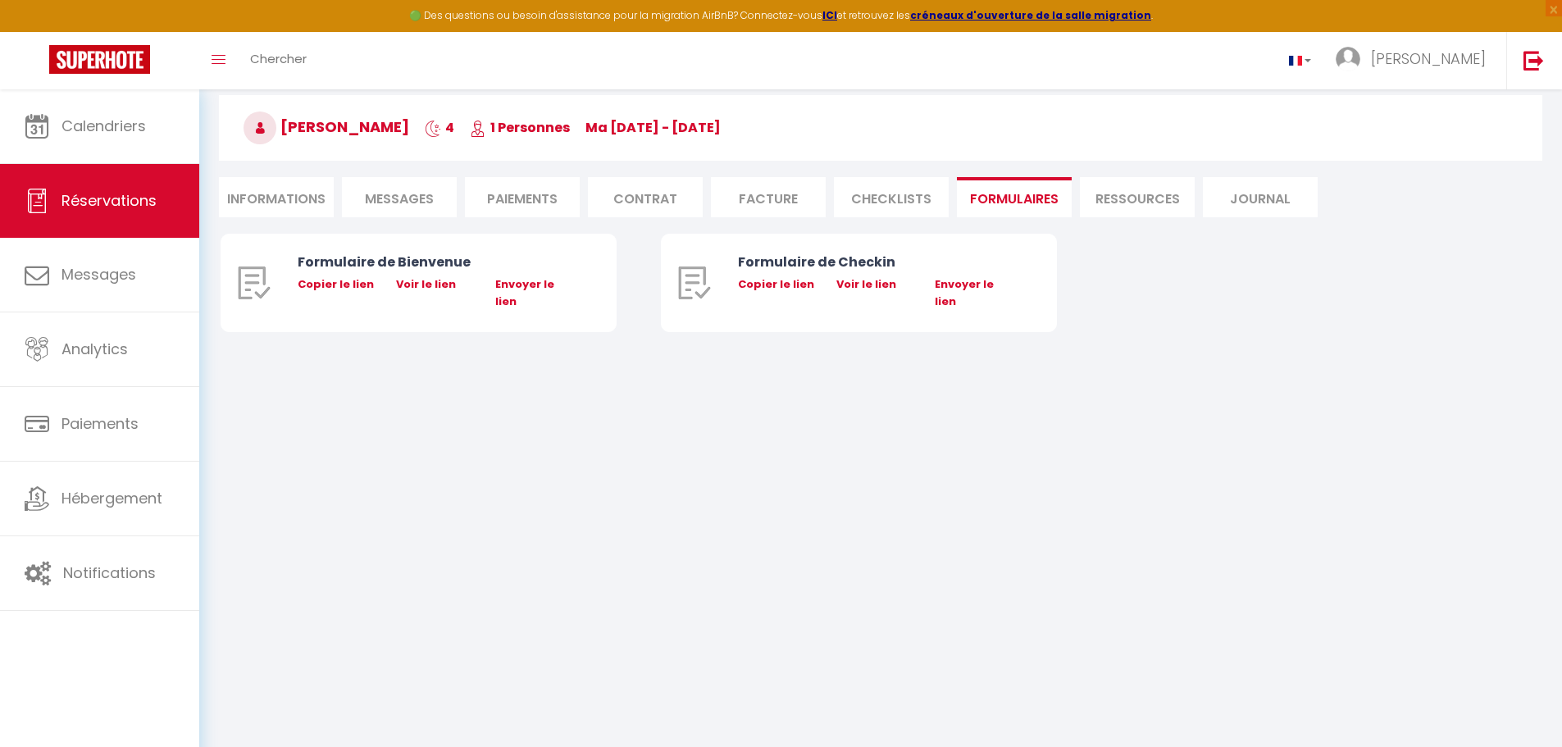
click at [906, 219] on div "Retourner vers [PERSON_NAME] 4 1 Personnes ma [DATE] - [DATE] Actions Enregistr…" at bounding box center [880, 136] width 1344 height 194
click at [905, 208] on li "CHECKLISTS" at bounding box center [891, 197] width 115 height 40
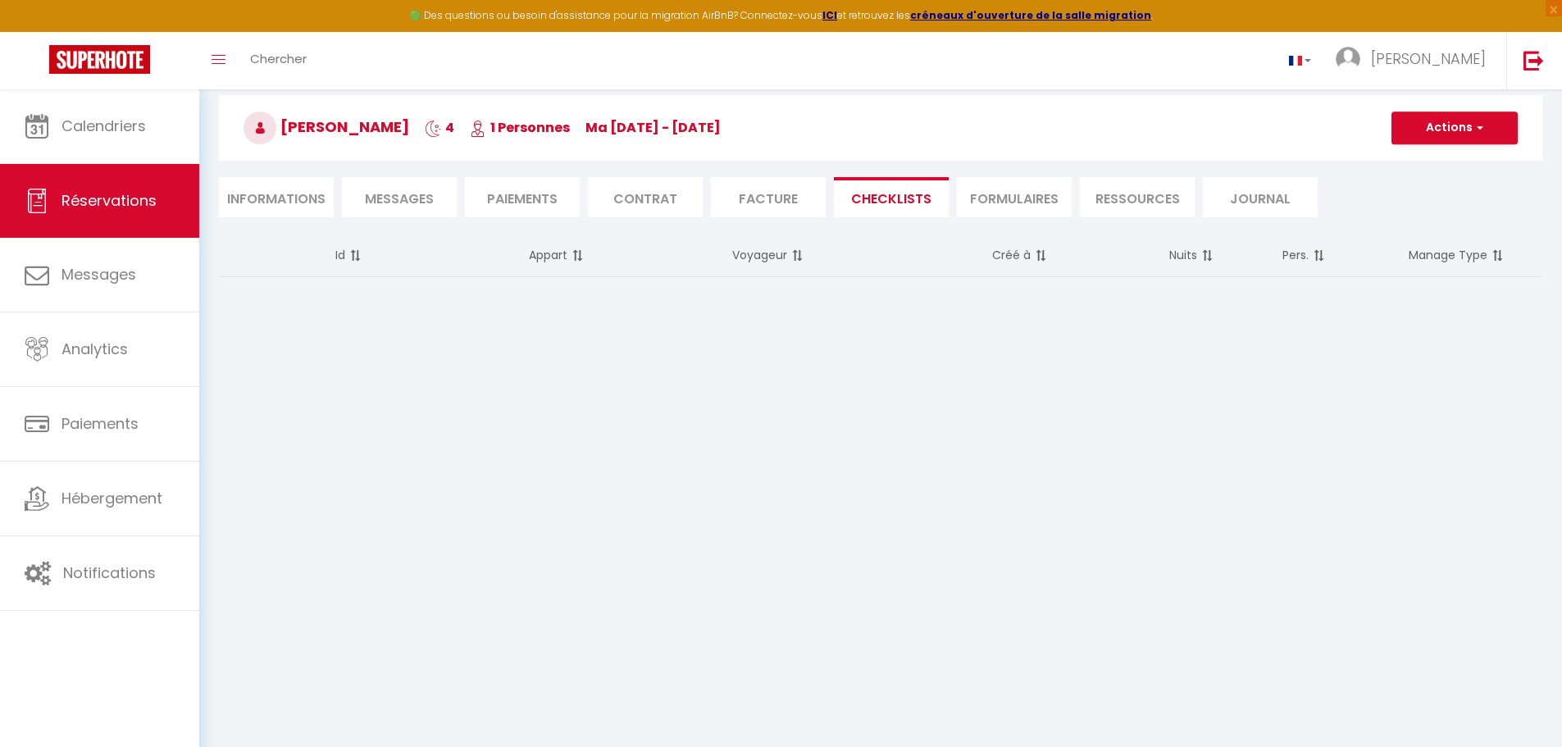
click at [1009, 207] on li "FORMULAIRES" at bounding box center [1014, 197] width 115 height 40
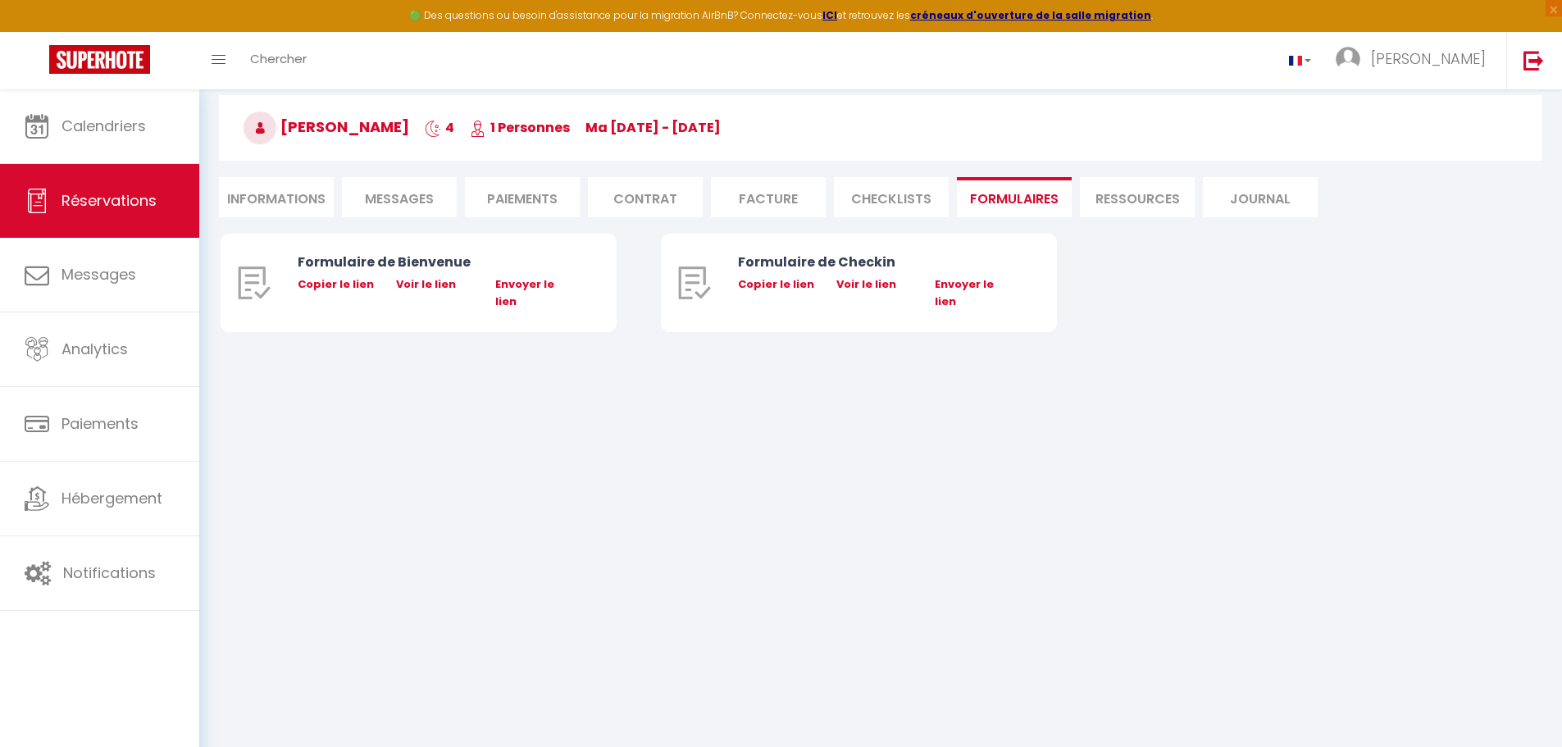
click at [1125, 207] on li "Ressources" at bounding box center [1137, 197] width 115 height 40
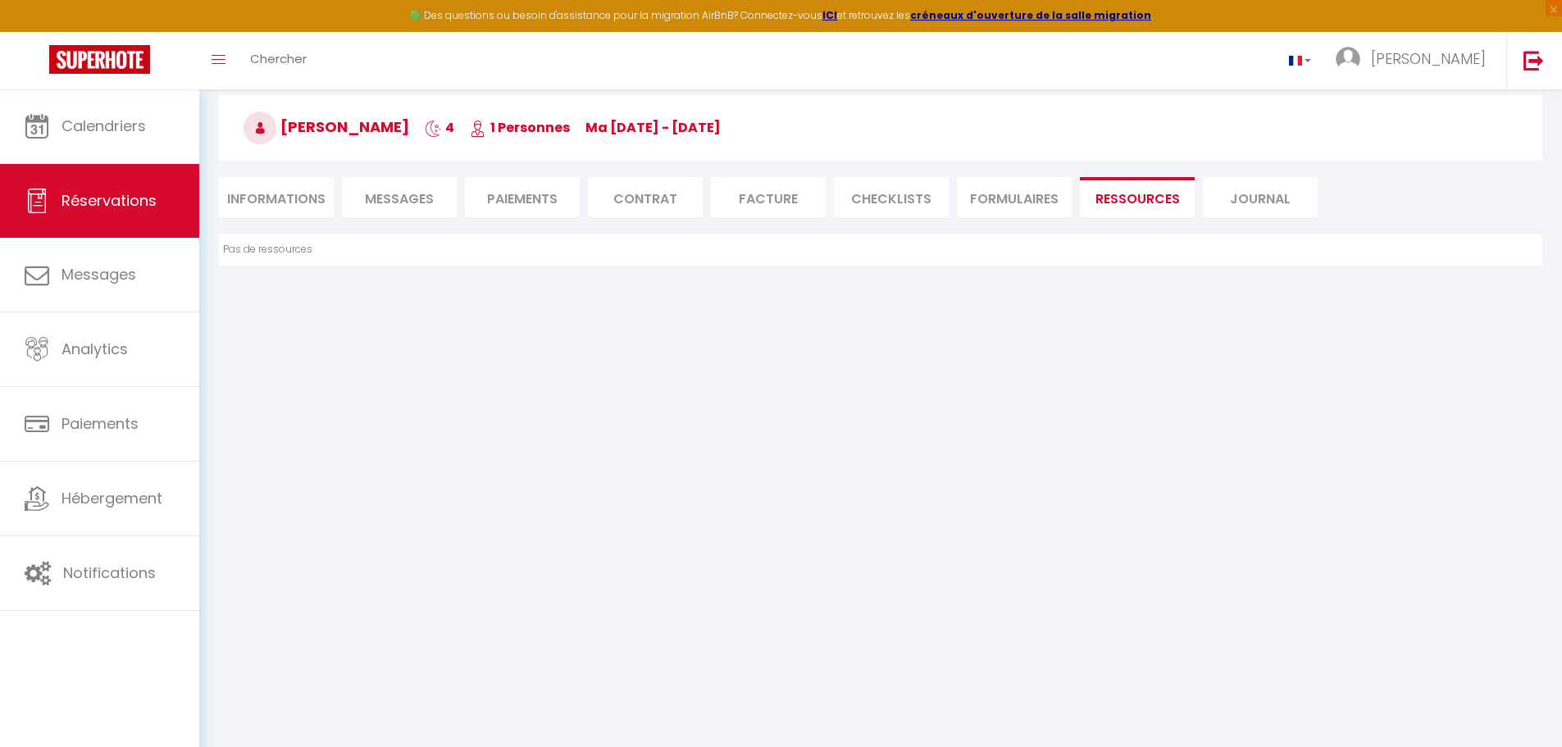
click at [1016, 211] on li "FORMULAIRES" at bounding box center [1014, 197] width 115 height 40
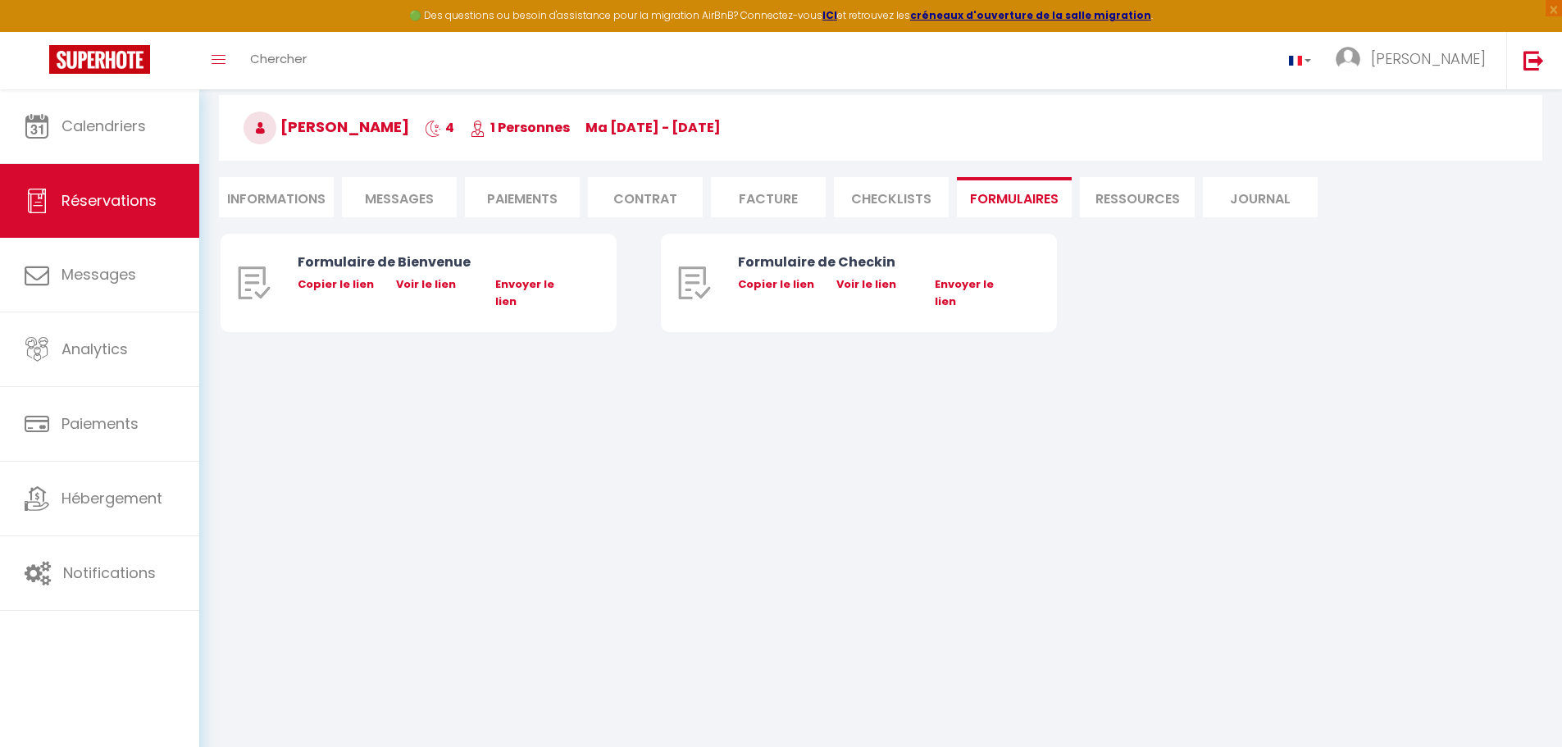
click at [1232, 193] on li "Journal" at bounding box center [1260, 197] width 115 height 40
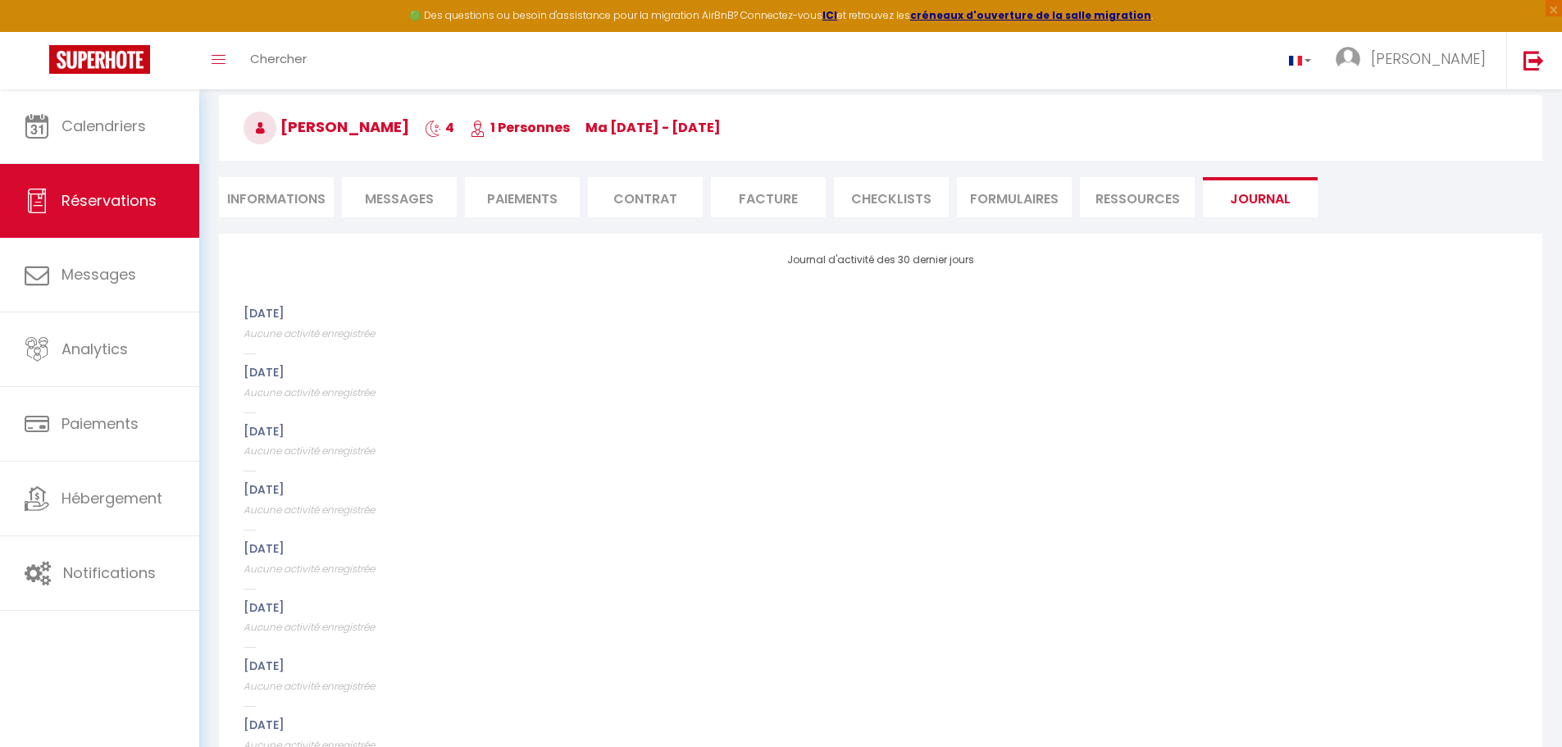
click at [974, 217] on div "Retourner vers [PERSON_NAME] 4 1 Personnes ma [DATE] - [DATE] Actions Enregistr…" at bounding box center [880, 136] width 1344 height 194
click at [982, 207] on li "FORMULAIRES" at bounding box center [1014, 197] width 115 height 40
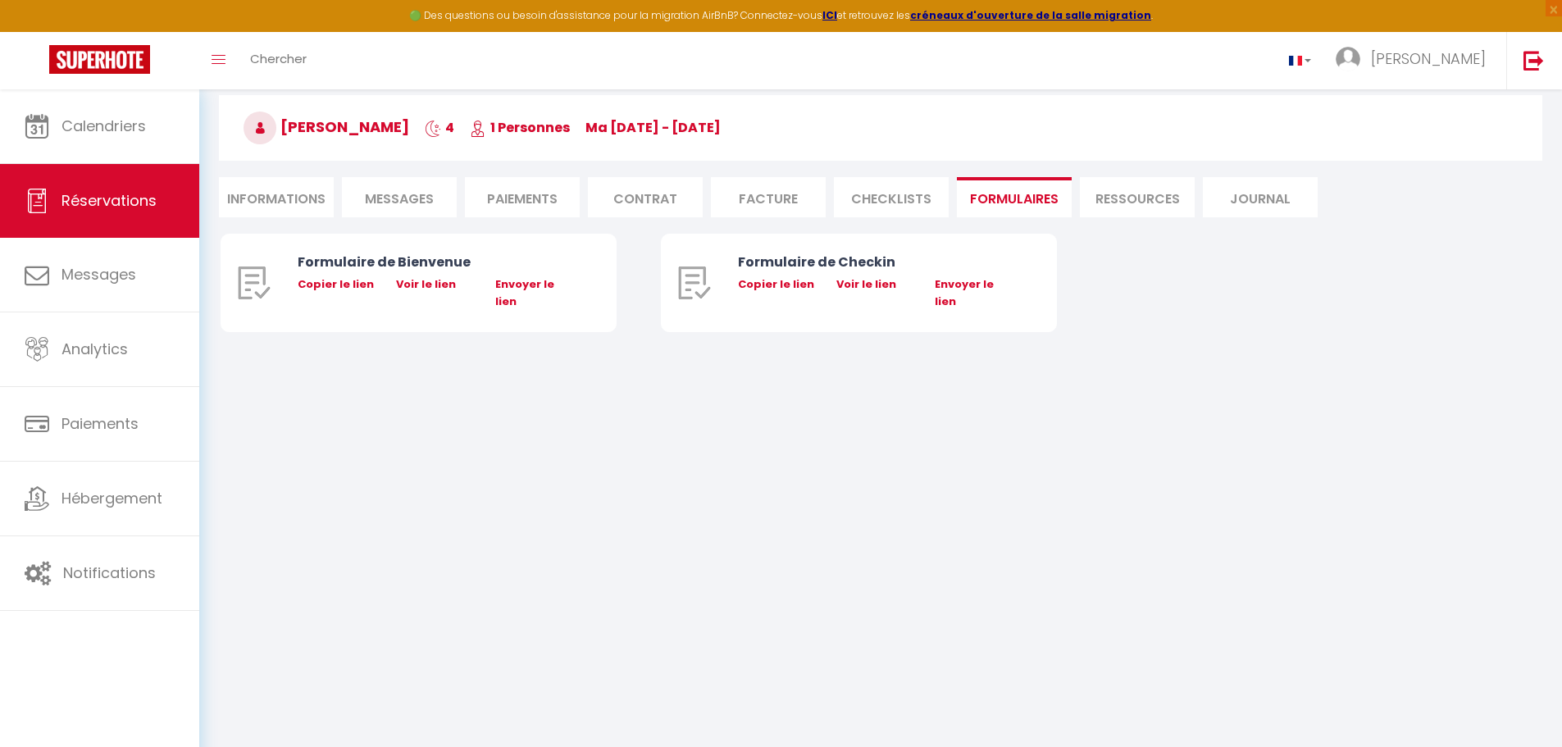
click at [1089, 206] on li "Ressources" at bounding box center [1137, 197] width 115 height 40
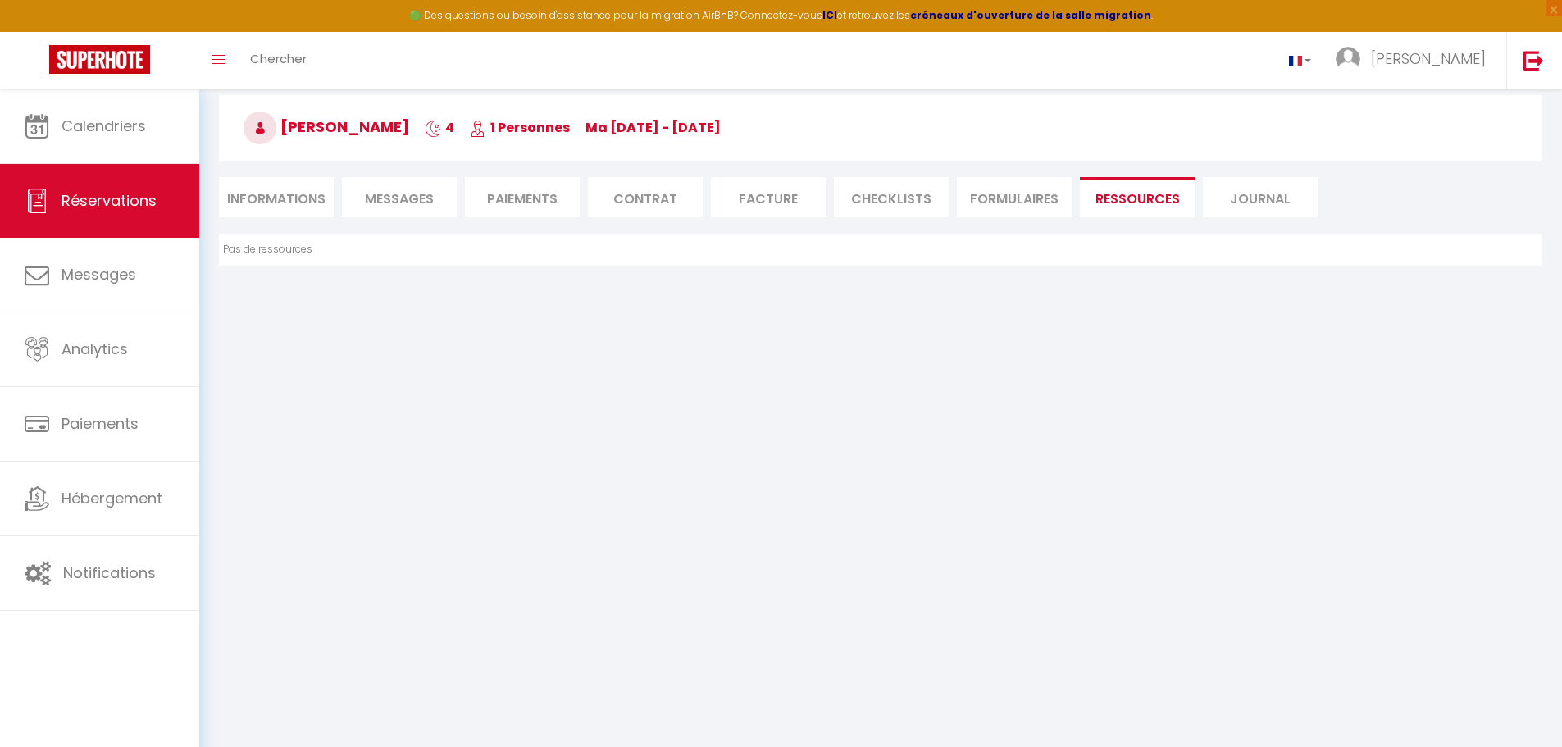
click at [1024, 214] on li "FORMULAIRES" at bounding box center [1014, 197] width 115 height 40
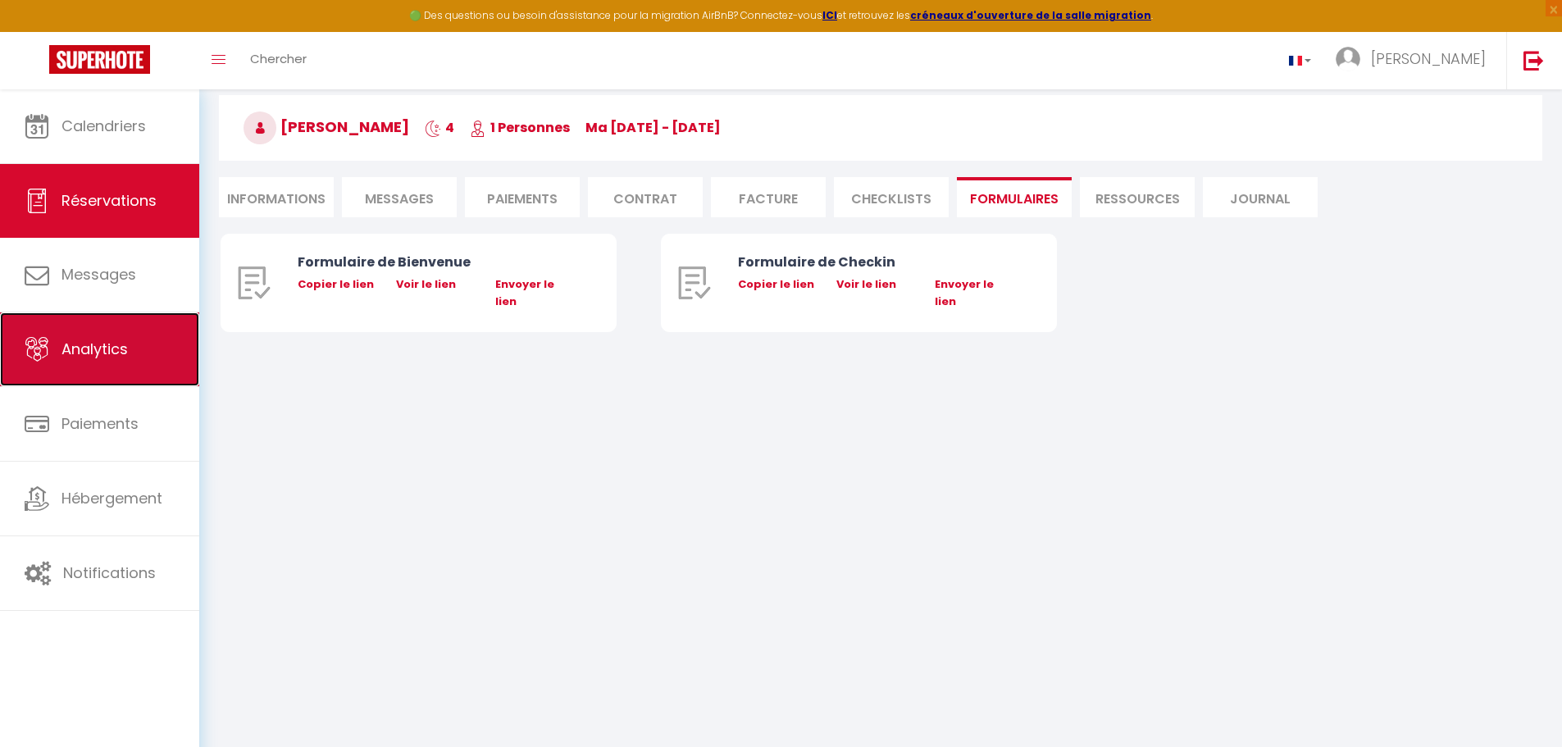
click at [64, 338] on link "Analytics" at bounding box center [99, 349] width 199 height 74
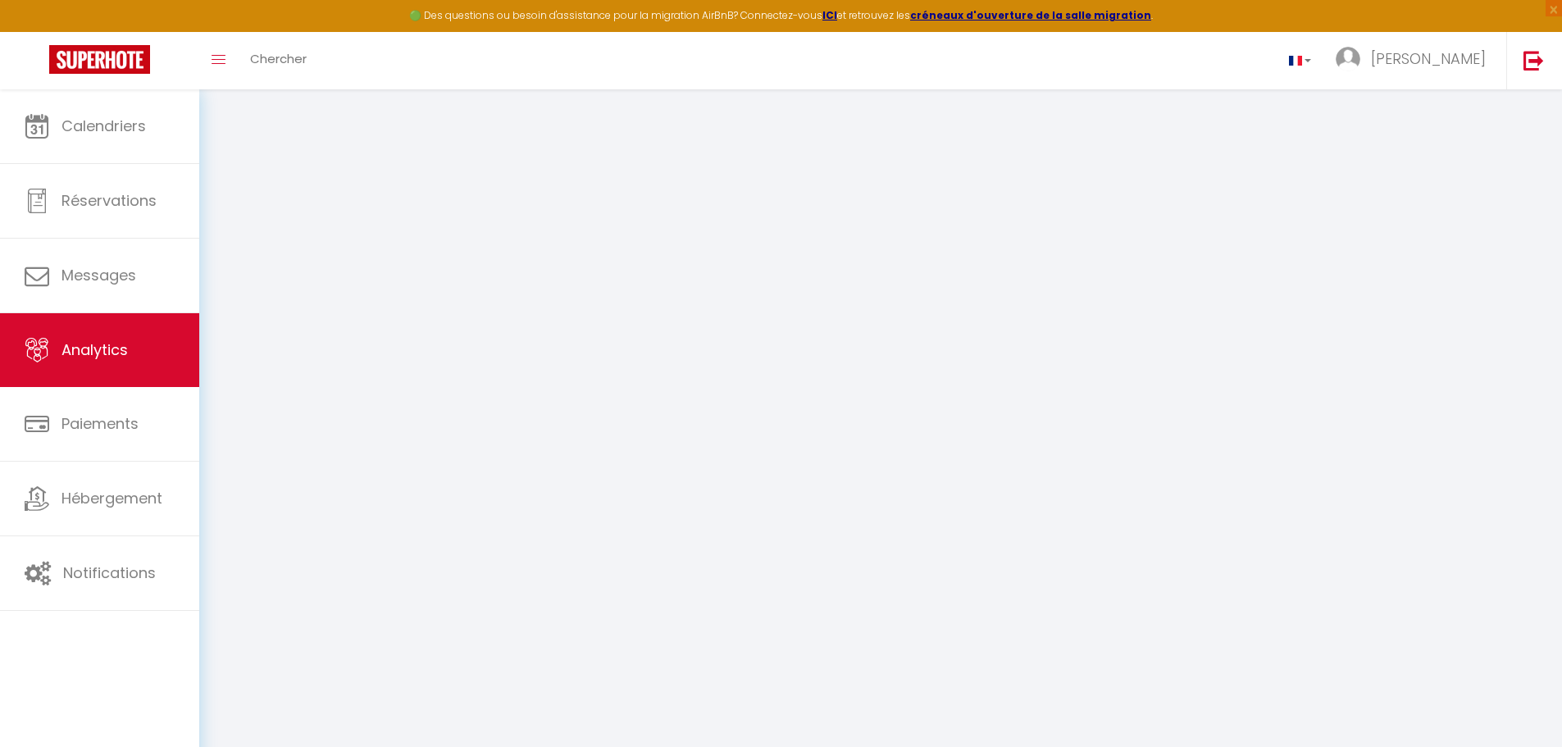
select select "2025"
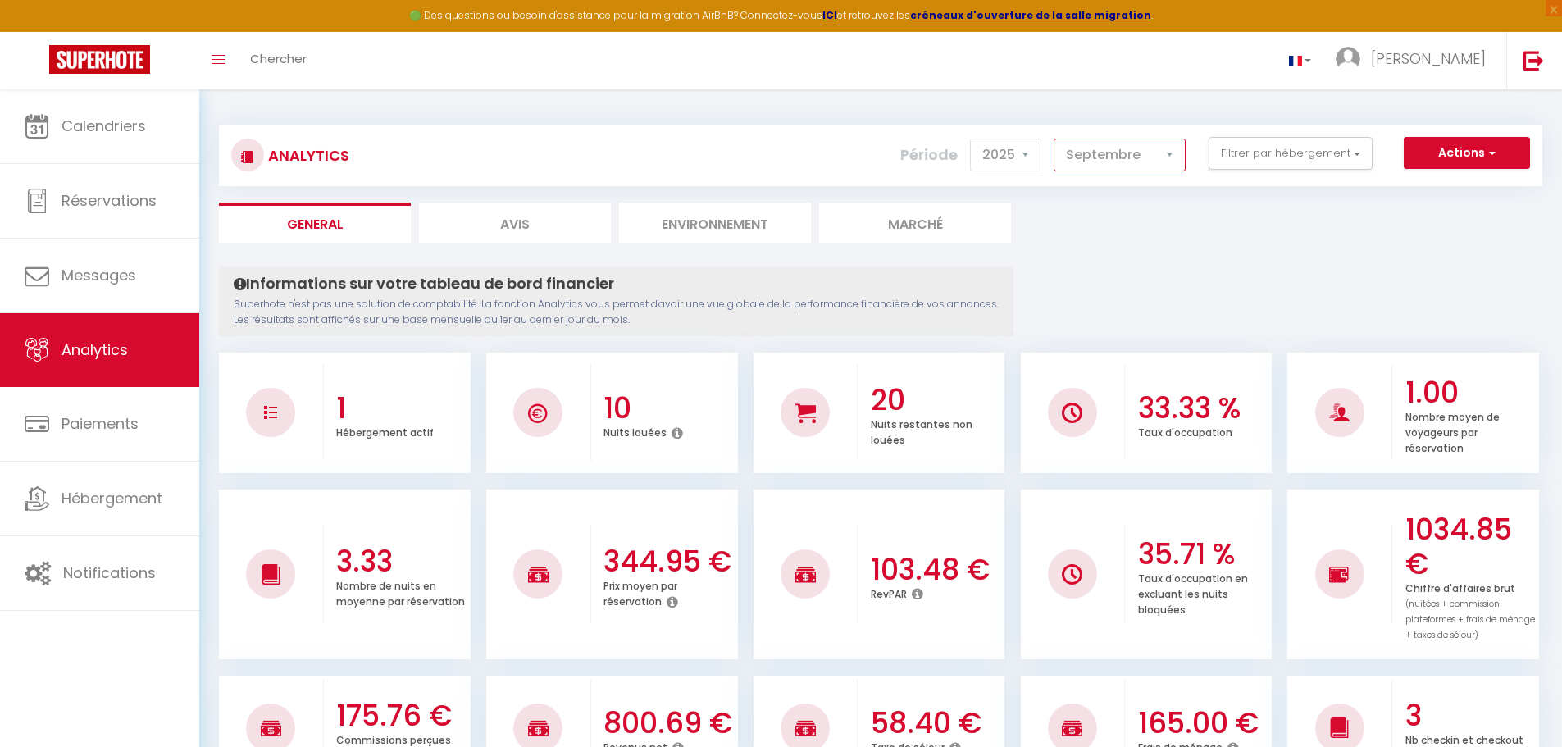
click at [1116, 154] on select "[PERSON_NAME] Mars [PERSON_NAME] Juin Juillet Août Septembre Octobre Novembre D…" at bounding box center [1119, 155] width 132 height 33
click at [1054, 139] on select "[PERSON_NAME] Mars [PERSON_NAME] Juin Juillet Août Septembre Octobre Novembre D…" at bounding box center [1119, 155] width 132 height 33
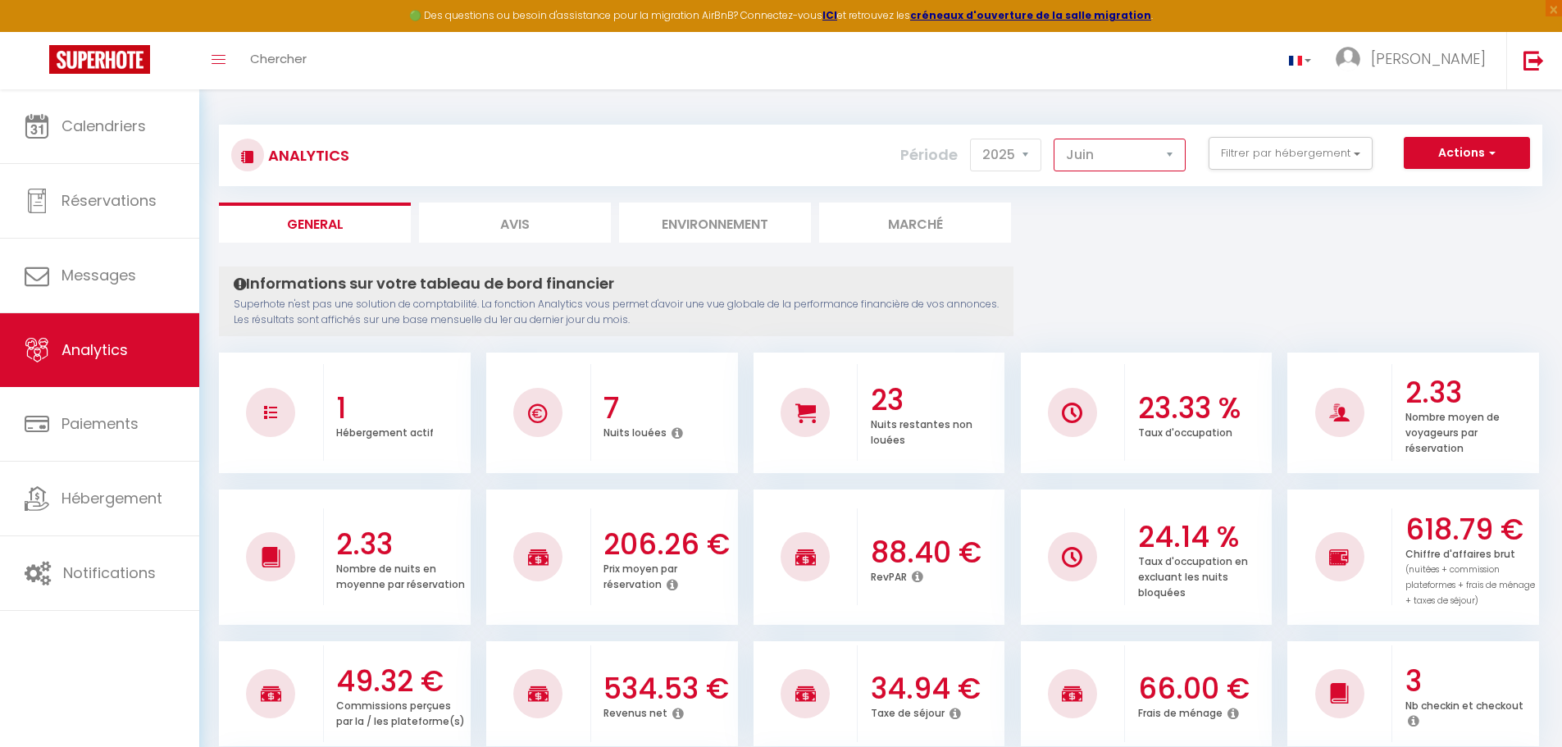
drag, startPoint x: 1157, startPoint y: 159, endPoint x: 1155, endPoint y: 168, distance: 9.2
click at [1157, 159] on select "[PERSON_NAME] Mars [PERSON_NAME] Juin Juillet Août Septembre Octobre Novembre D…" at bounding box center [1119, 155] width 132 height 33
click at [1054, 139] on select "[PERSON_NAME] Mars [PERSON_NAME] Juin Juillet Août Septembre Octobre Novembre D…" at bounding box center [1119, 155] width 132 height 33
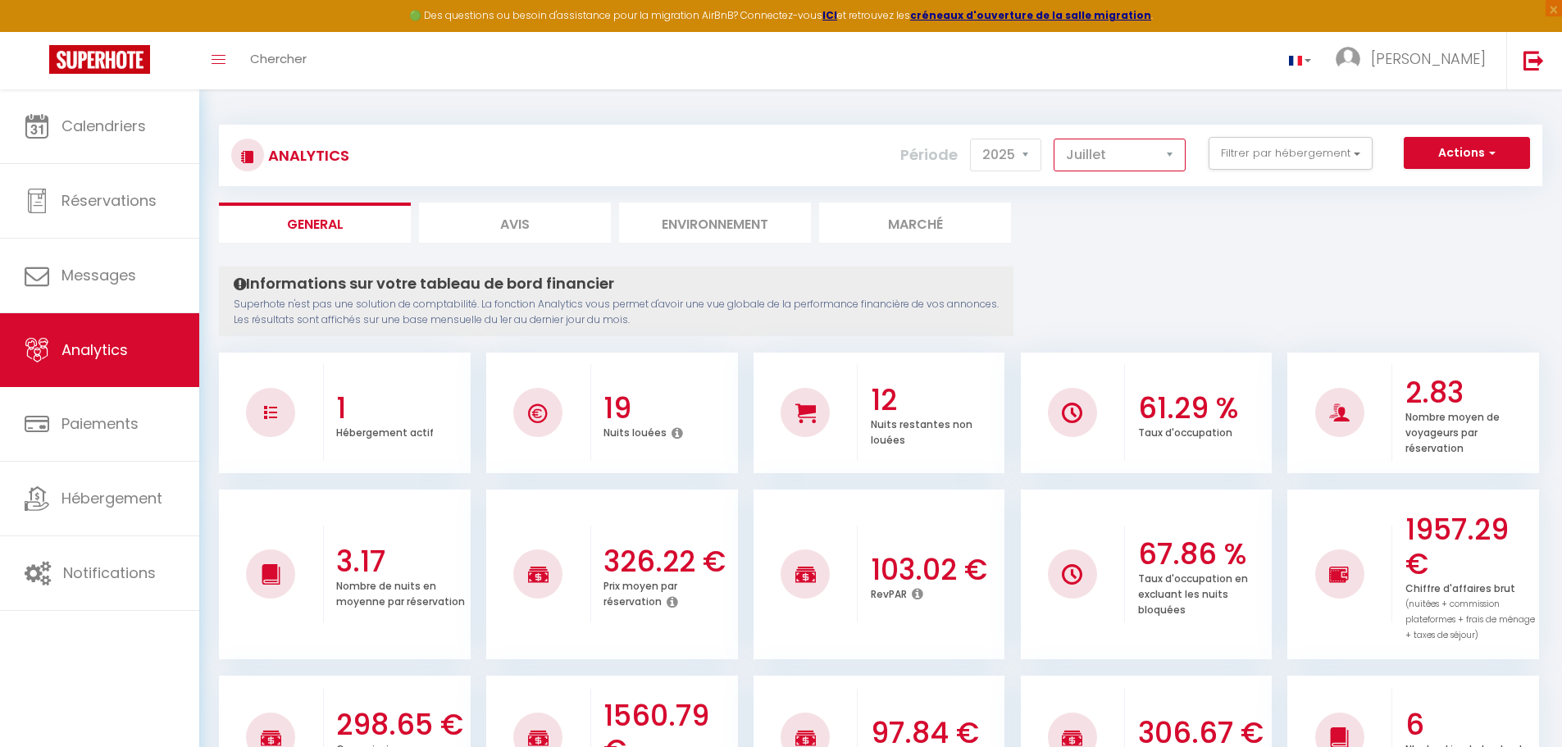
drag, startPoint x: 1146, startPoint y: 159, endPoint x: 1141, endPoint y: 195, distance: 36.4
click at [1146, 159] on select "[PERSON_NAME] Mars [PERSON_NAME] Juin Juillet Août Septembre Octobre Novembre D…" at bounding box center [1119, 155] width 132 height 33
drag, startPoint x: 1121, startPoint y: 158, endPoint x: 1121, endPoint y: 170, distance: 11.5
click at [1121, 170] on select "[PERSON_NAME] Mars [PERSON_NAME] Juin Juillet Août Septembre Octobre Novembre D…" at bounding box center [1119, 155] width 132 height 33
click at [1054, 139] on select "[PERSON_NAME] Mars [PERSON_NAME] Juin Juillet Août Septembre Octobre Novembre D…" at bounding box center [1119, 155] width 132 height 33
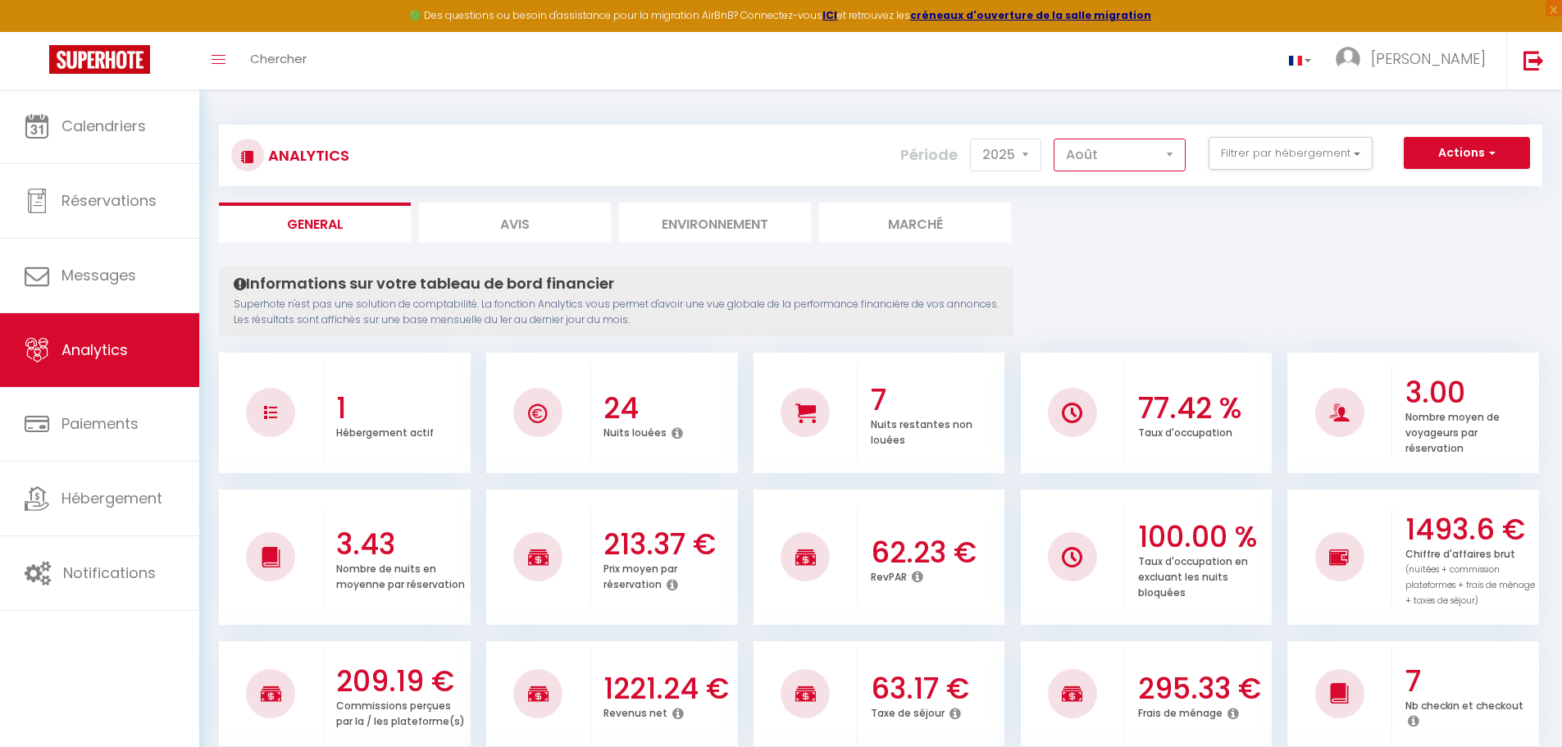
drag, startPoint x: 1113, startPoint y: 161, endPoint x: 1113, endPoint y: 171, distance: 9.8
click at [1113, 161] on select "[PERSON_NAME] Mars [PERSON_NAME] Juin Juillet Août Septembre Octobre Novembre D…" at bounding box center [1119, 155] width 132 height 33
select select "9"
click at [1054, 139] on select "[PERSON_NAME] Mars [PERSON_NAME] Juin Juillet Août Septembre Octobre Novembre D…" at bounding box center [1119, 155] width 132 height 33
